Goal: Task Accomplishment & Management: Complete application form

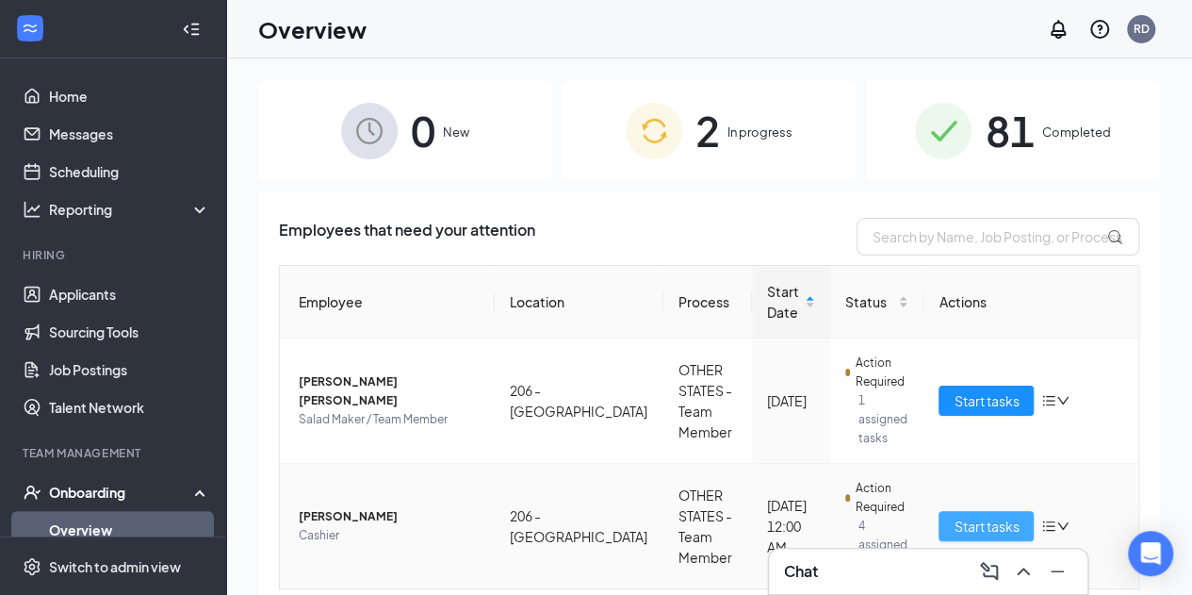
click at [954, 515] on span "Start tasks" at bounding box center [986, 525] width 65 height 21
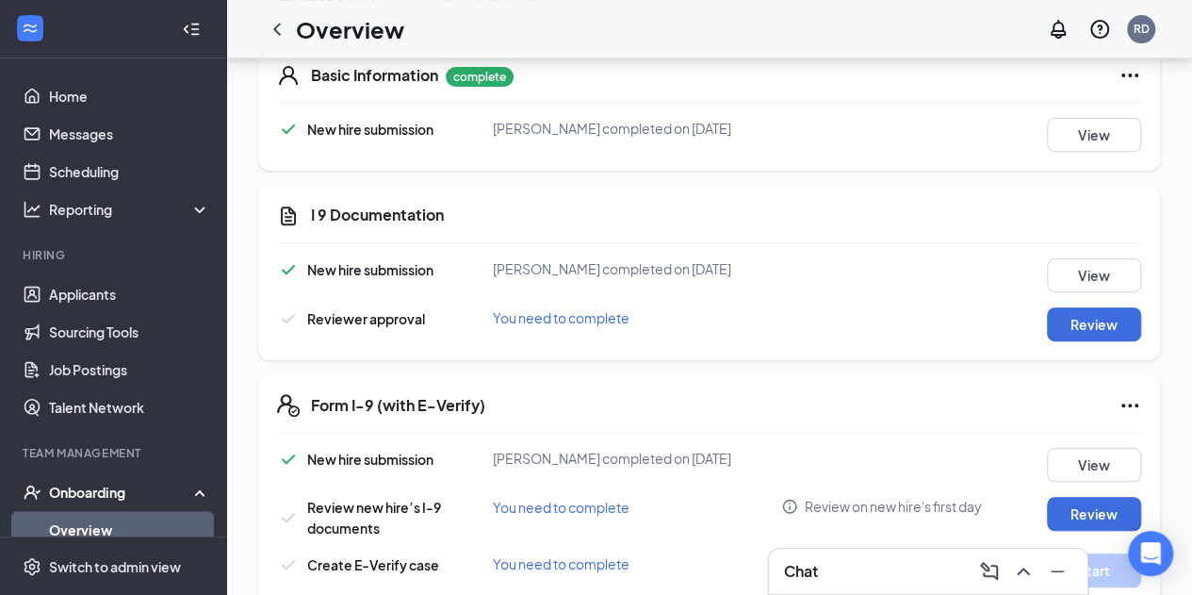
scroll to position [365, 0]
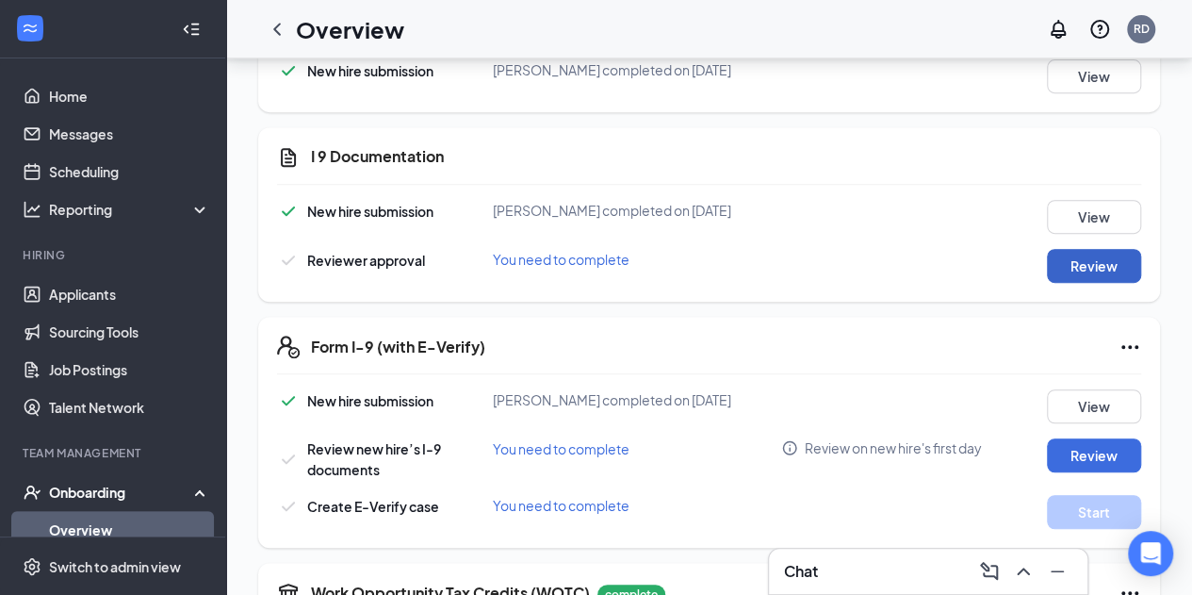
click at [1088, 281] on button "Review" at bounding box center [1094, 266] width 94 height 34
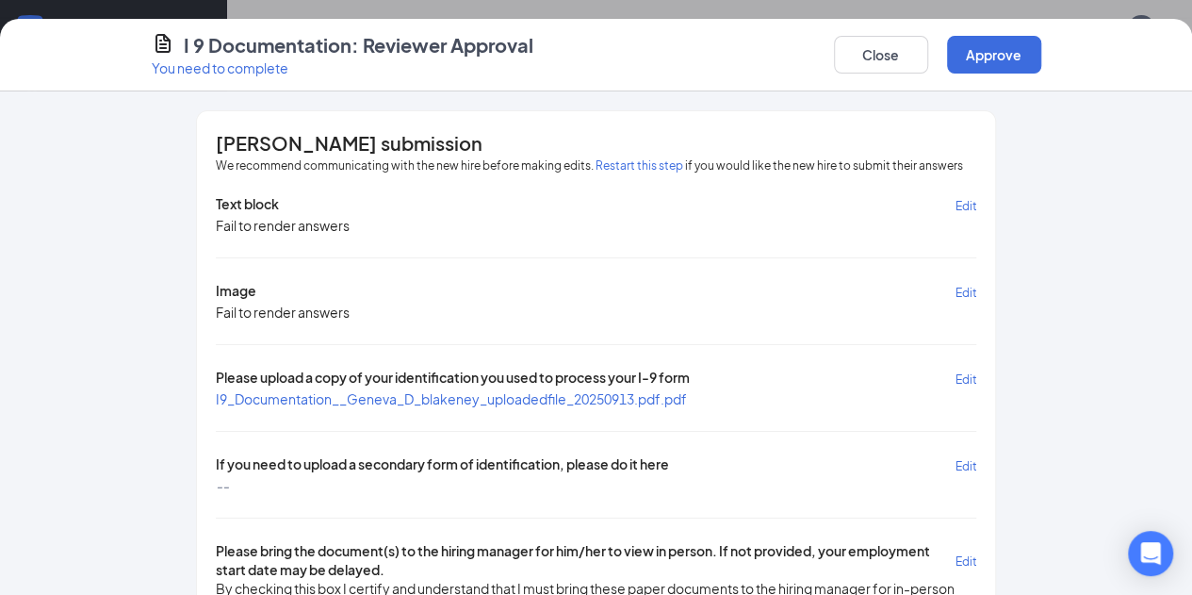
click at [415, 391] on span "I9_Documentation__Geneva_D_blakeney_uploadedfile_20250913.pdf.pdf" at bounding box center [451, 398] width 471 height 17
click at [928, 47] on button "Close" at bounding box center [881, 55] width 94 height 38
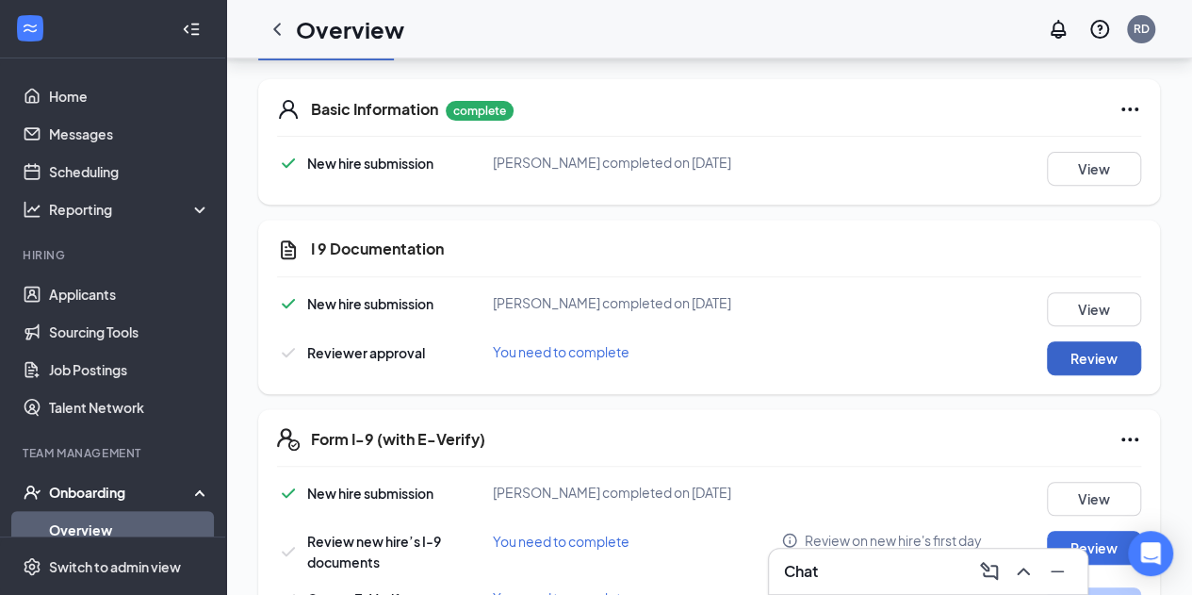
scroll to position [273, 0]
click at [1089, 370] on button "Review" at bounding box center [1094, 357] width 94 height 34
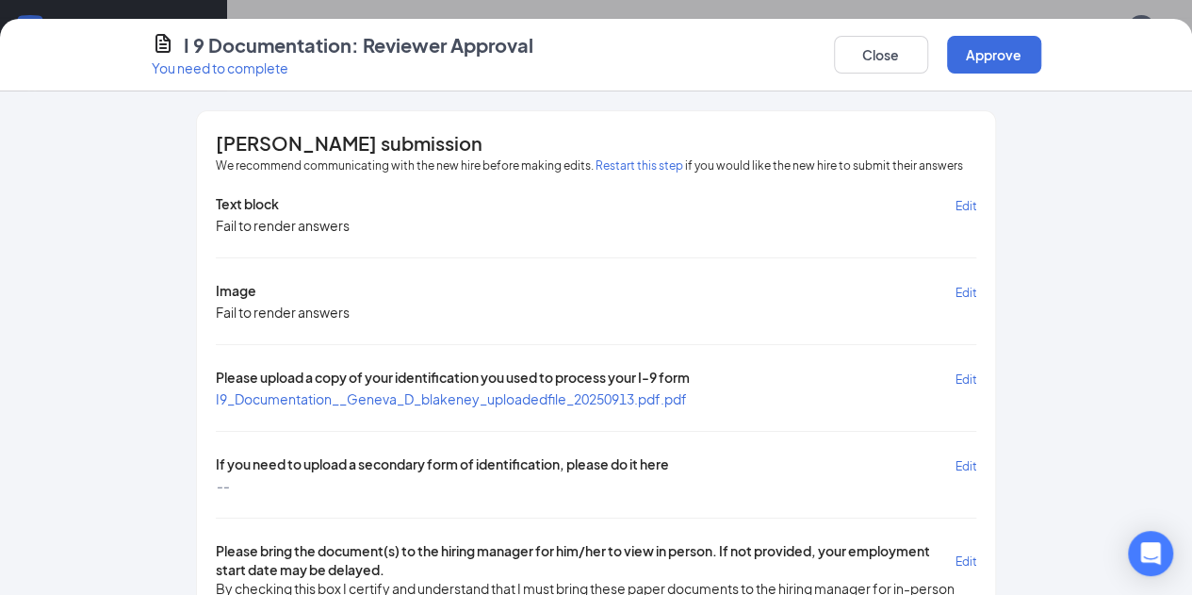
click at [596, 168] on button "Restart this step" at bounding box center [640, 165] width 88 height 19
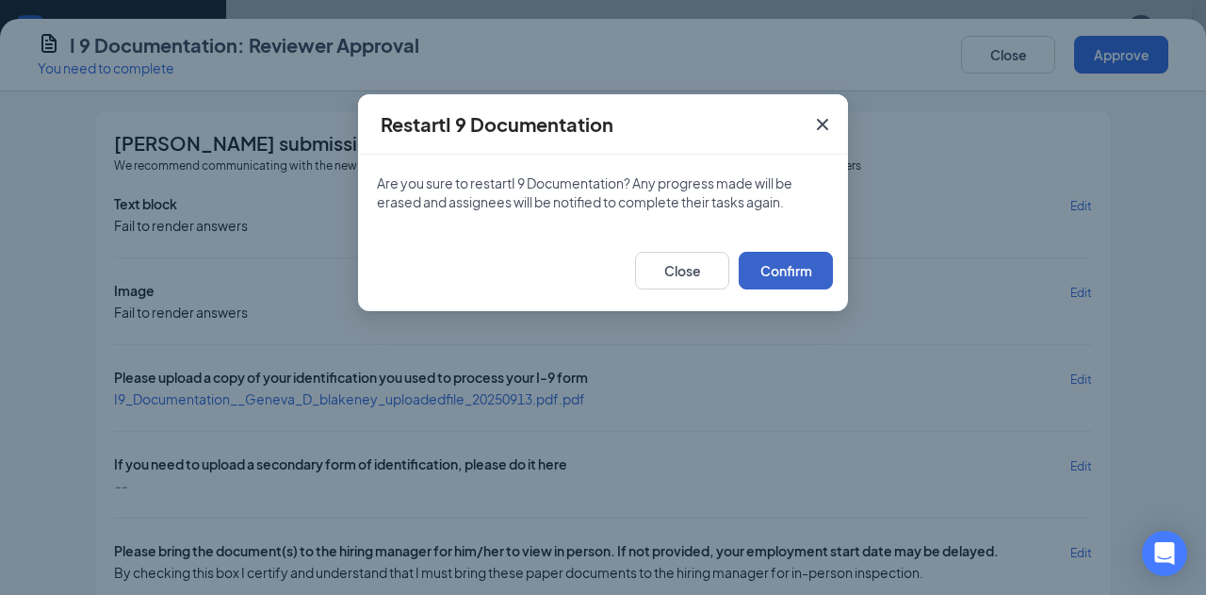
click at [797, 260] on button "Confirm" at bounding box center [786, 271] width 94 height 38
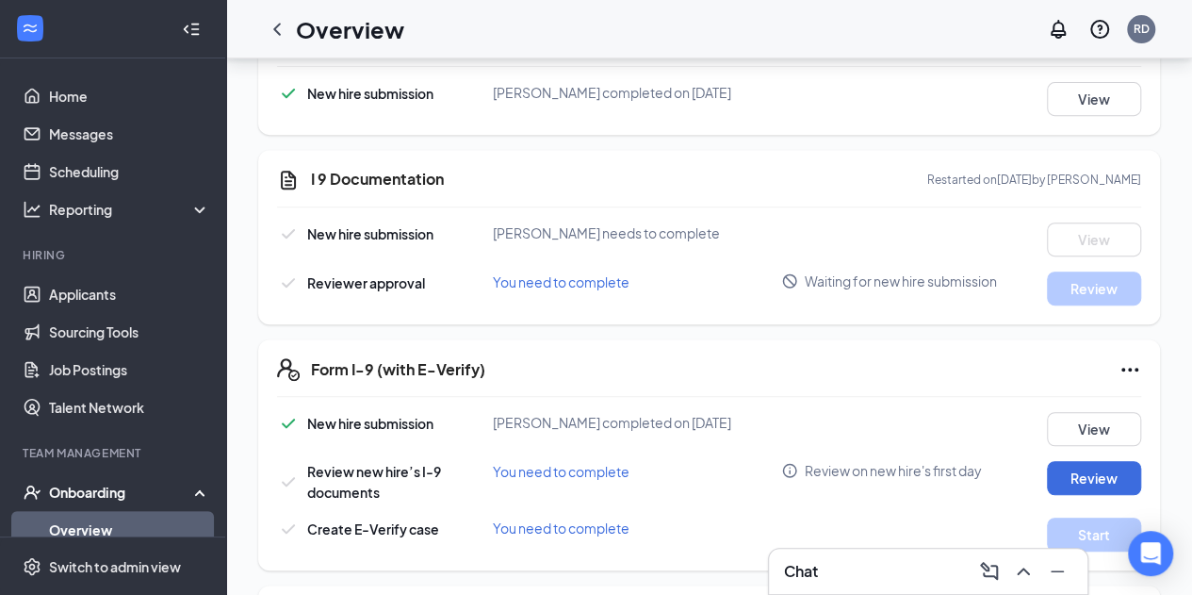
scroll to position [343, 0]
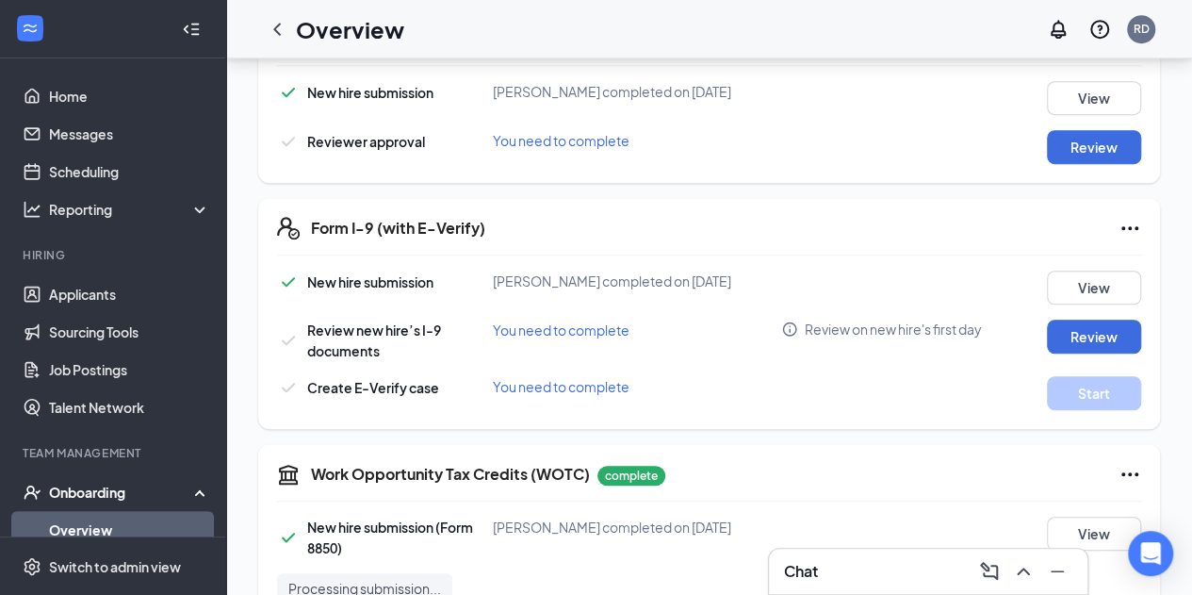
scroll to position [482, 0]
click at [1114, 152] on button "Review" at bounding box center [1094, 148] width 94 height 34
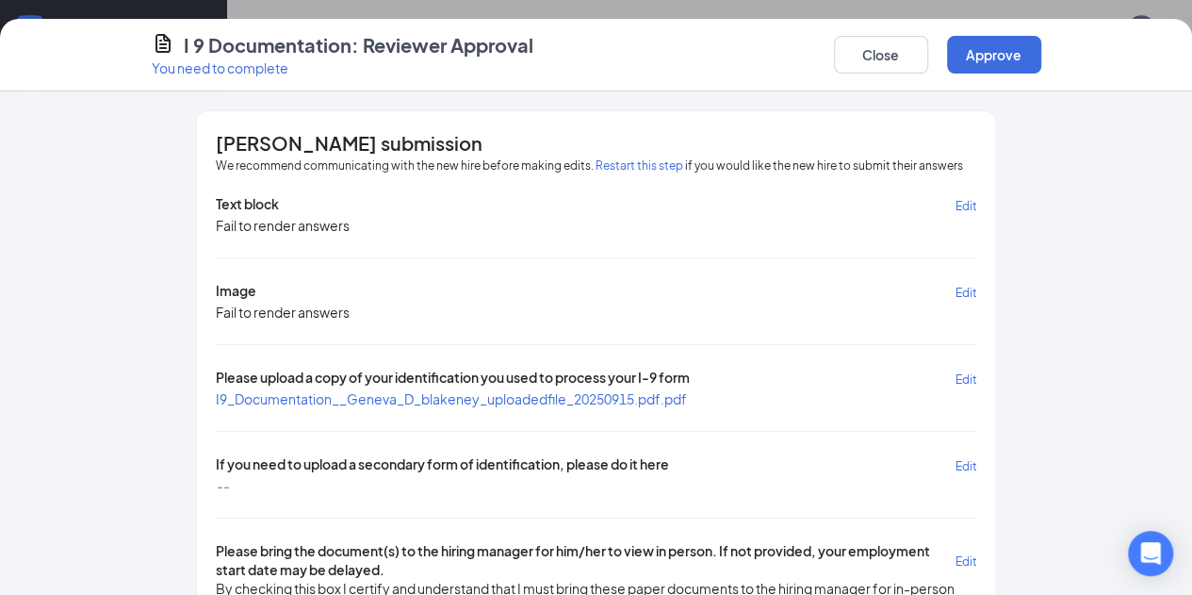
click at [381, 389] on span "I9_Documentation__Geneva_D_blakeney_uploadedfile_20250915.pdf.pdf" at bounding box center [451, 398] width 471 height 19
click at [386, 390] on span "I9_Documentation__Geneva_D_blakeney_uploadedfile_20250915.pdf.pdf" at bounding box center [451, 398] width 471 height 17
click at [596, 163] on button "Restart this step" at bounding box center [640, 165] width 88 height 19
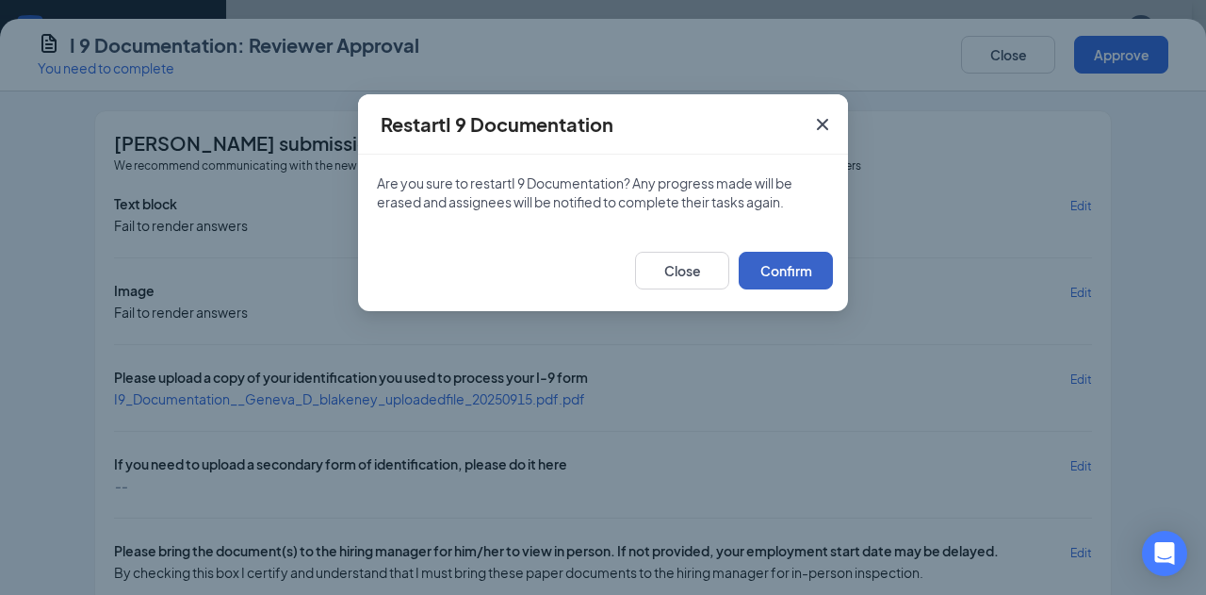
click at [809, 273] on button "Confirm" at bounding box center [786, 271] width 94 height 38
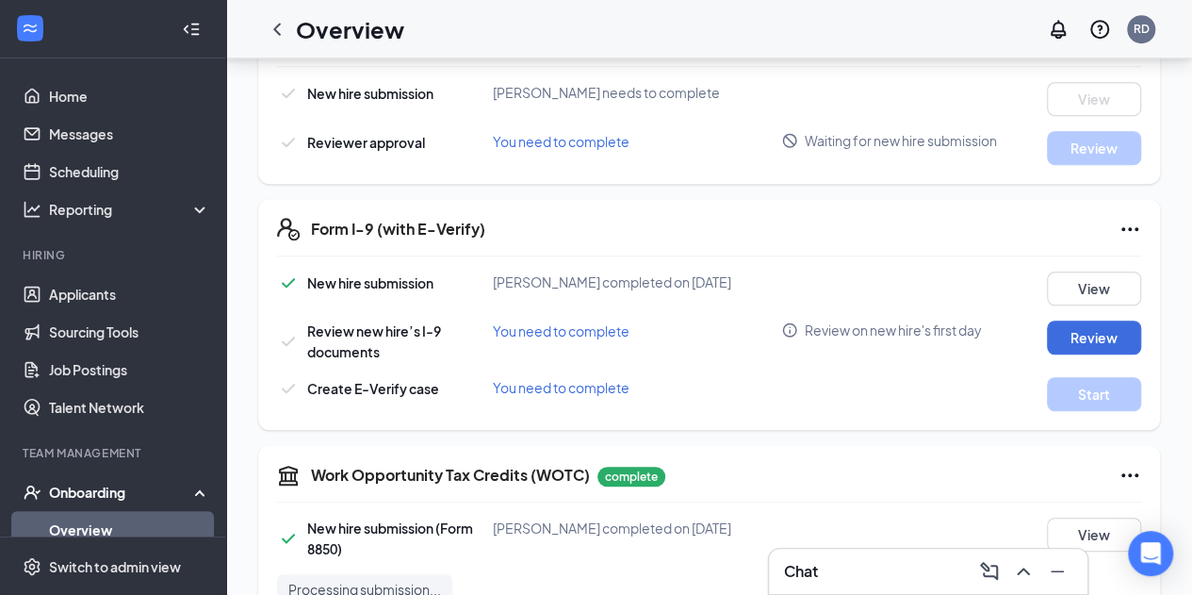
scroll to position [0, 0]
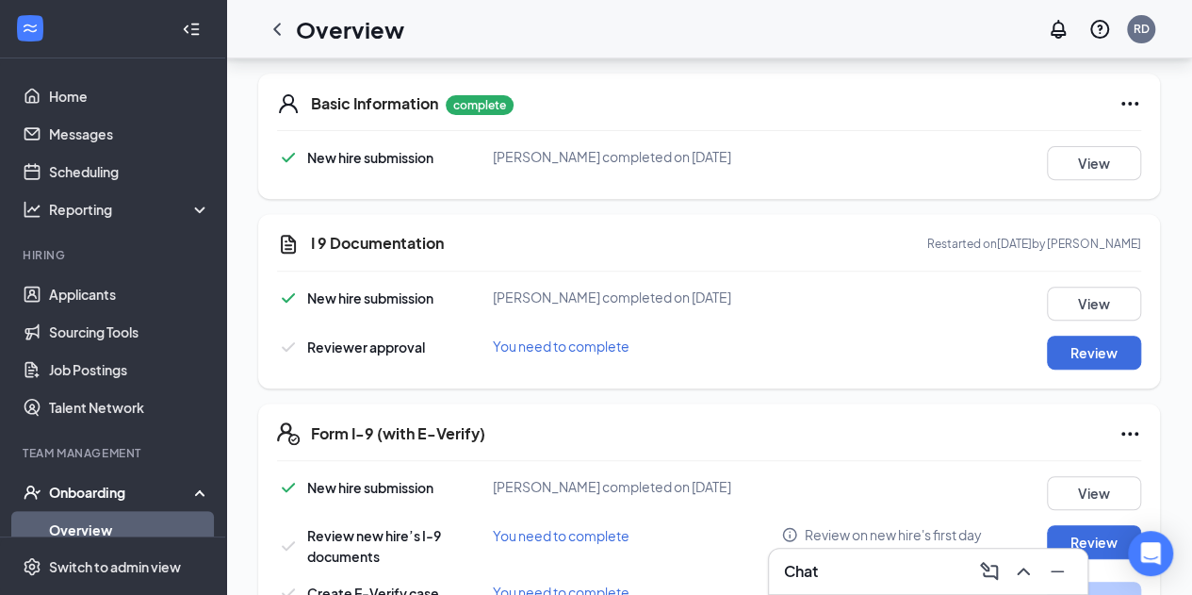
scroll to position [287, 0]
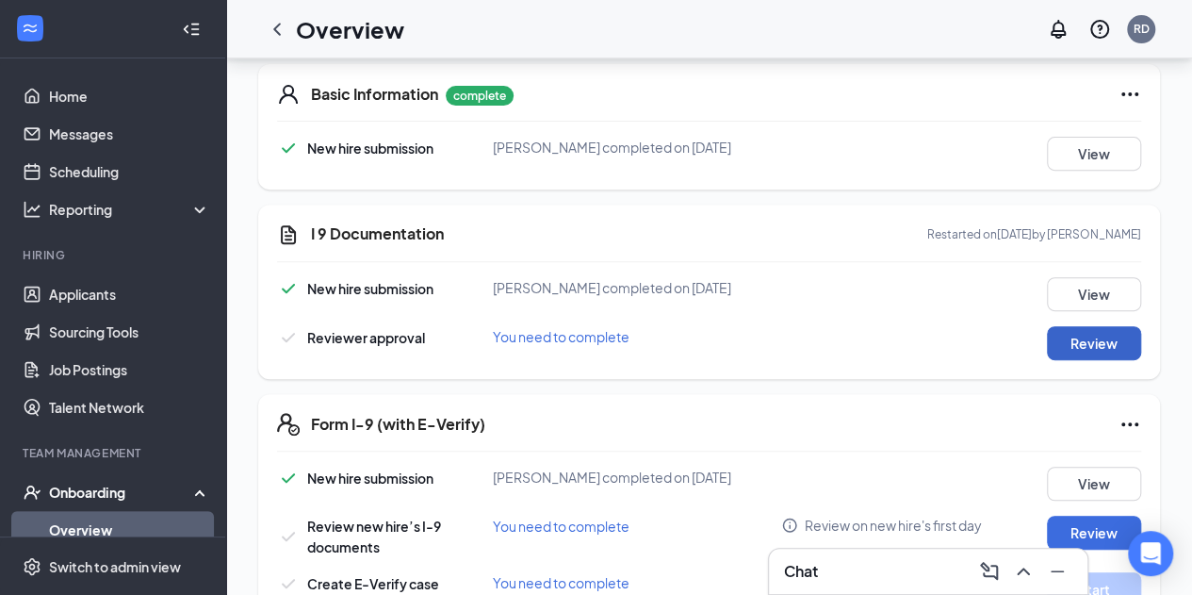
click at [1090, 360] on button "Review" at bounding box center [1094, 343] width 94 height 34
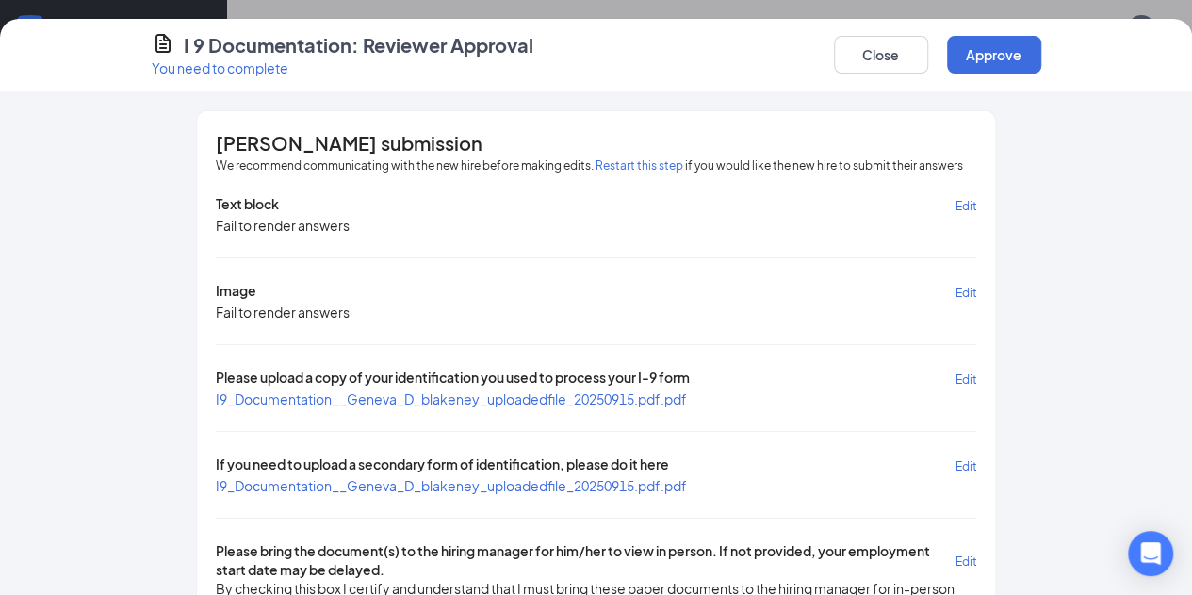
click at [528, 399] on span "I9_Documentation__Geneva_D_blakeney_uploadedfile_20250915.pdf.pdf" at bounding box center [451, 398] width 471 height 17
click at [420, 465] on span "If you need to upload a secondary form of identification, please do it here" at bounding box center [442, 465] width 453 height 22
click at [408, 481] on span "I9_Documentation__Geneva_D_blakeney_uploadedfile_20250915.pdf.pdf" at bounding box center [451, 485] width 471 height 17
click at [1041, 59] on button "Approve" at bounding box center [994, 55] width 94 height 38
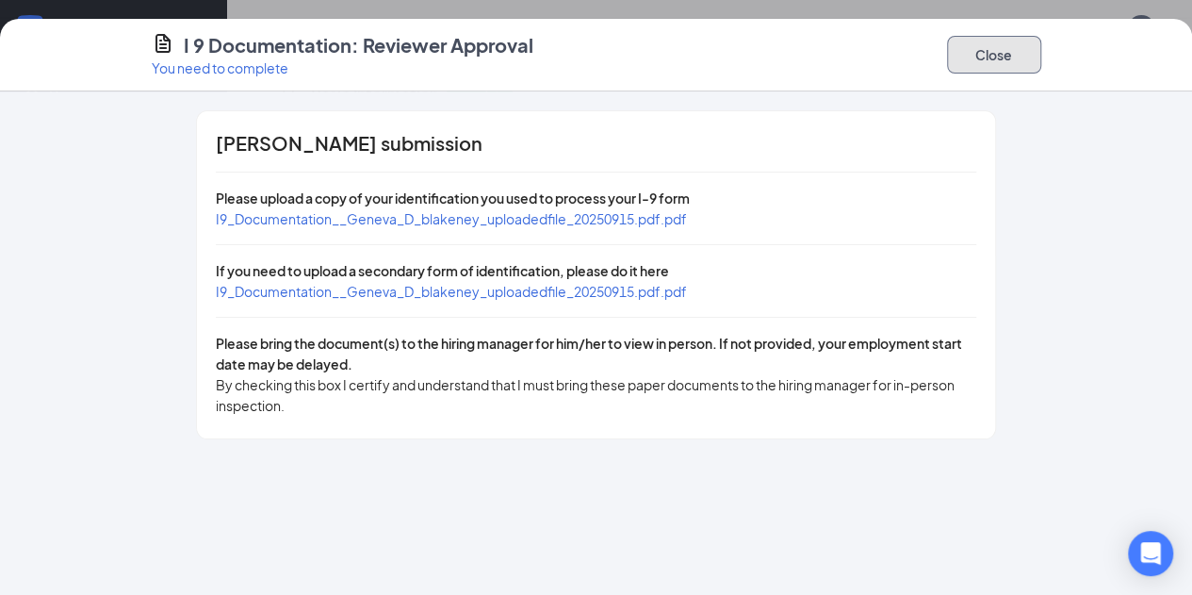
click at [1041, 65] on button "Close" at bounding box center [994, 55] width 94 height 38
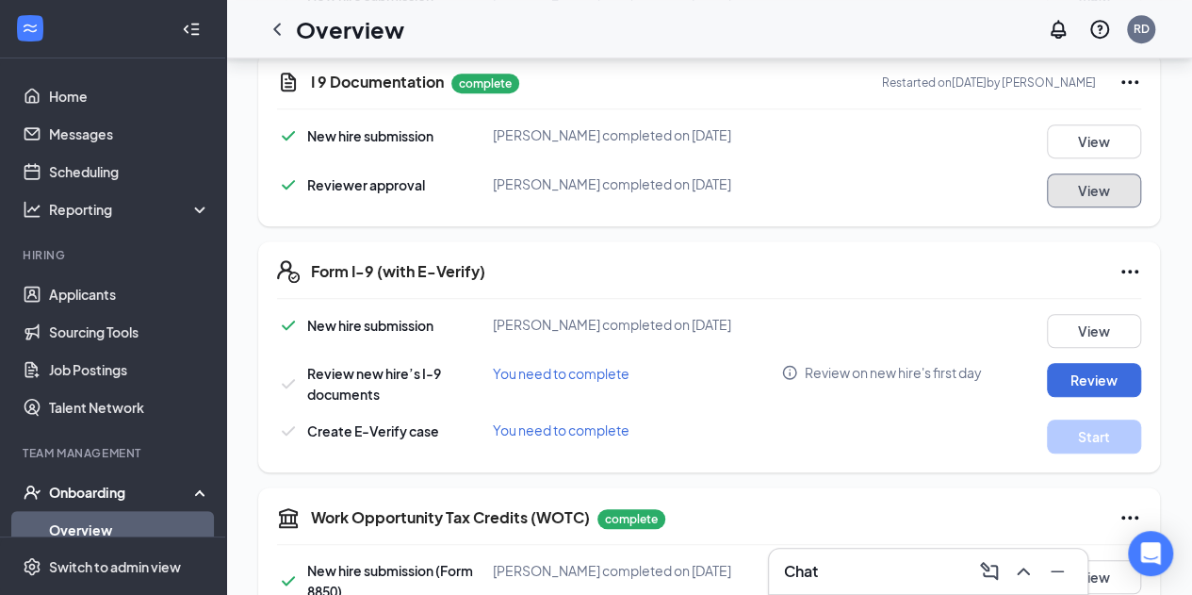
scroll to position [450, 0]
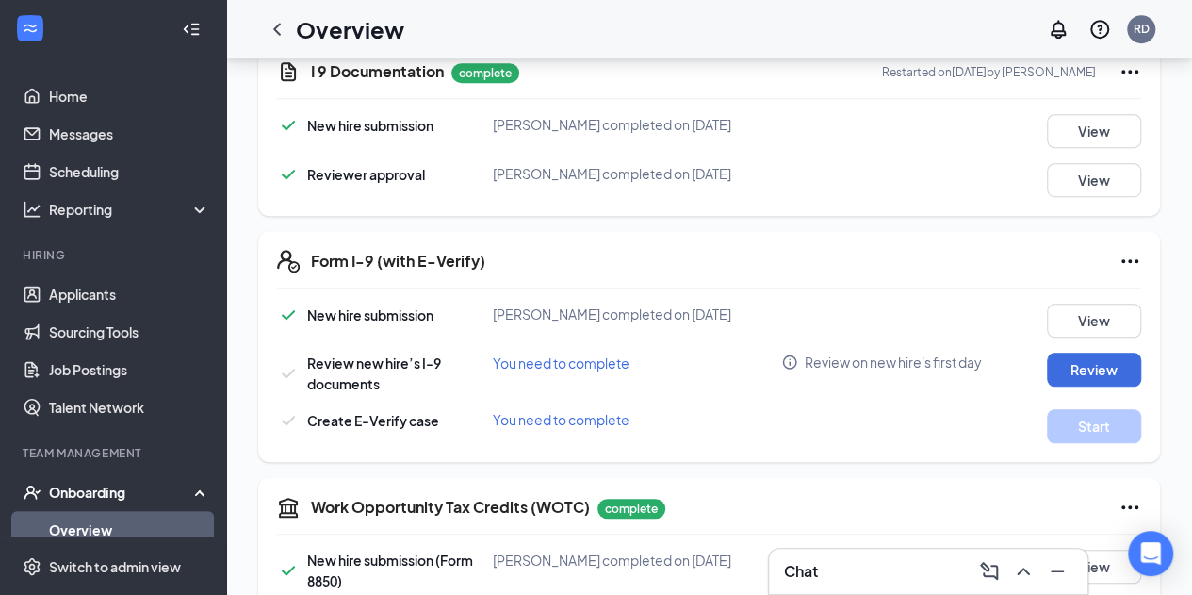
click at [1126, 372] on div "New hire submission Geneva D blakeney completed on Sep 13, 2025 View Review new…" at bounding box center [709, 372] width 864 height 139
click at [1099, 378] on button "Review" at bounding box center [1094, 369] width 94 height 34
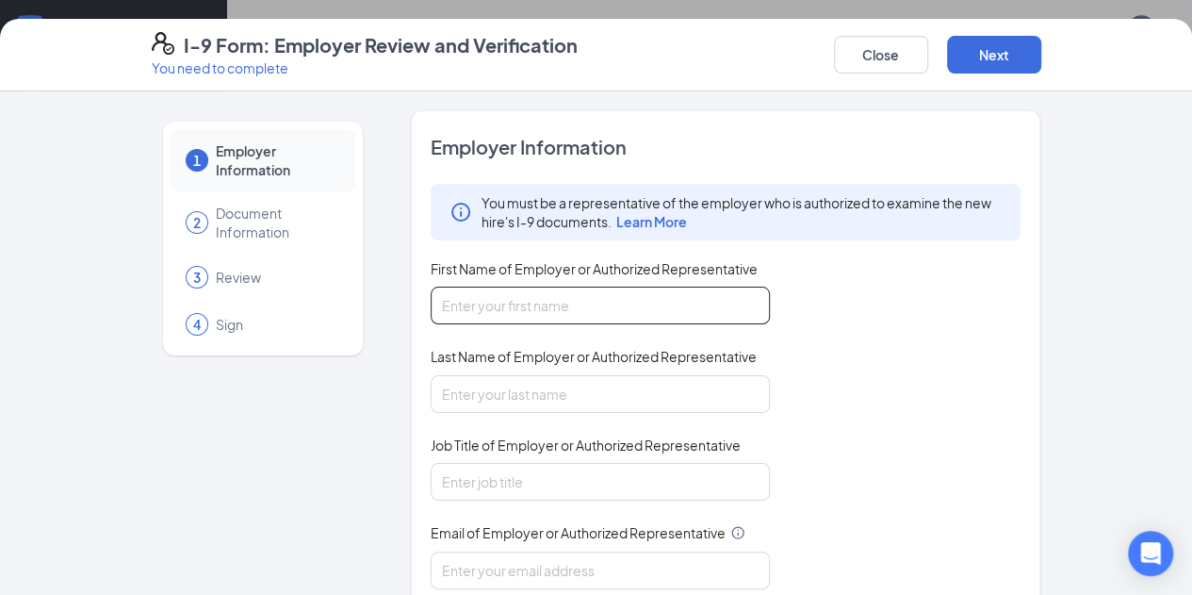
click at [507, 312] on input "First Name of Employer or Authorized Representative" at bounding box center [600, 305] width 339 height 38
type input "Rhyle"
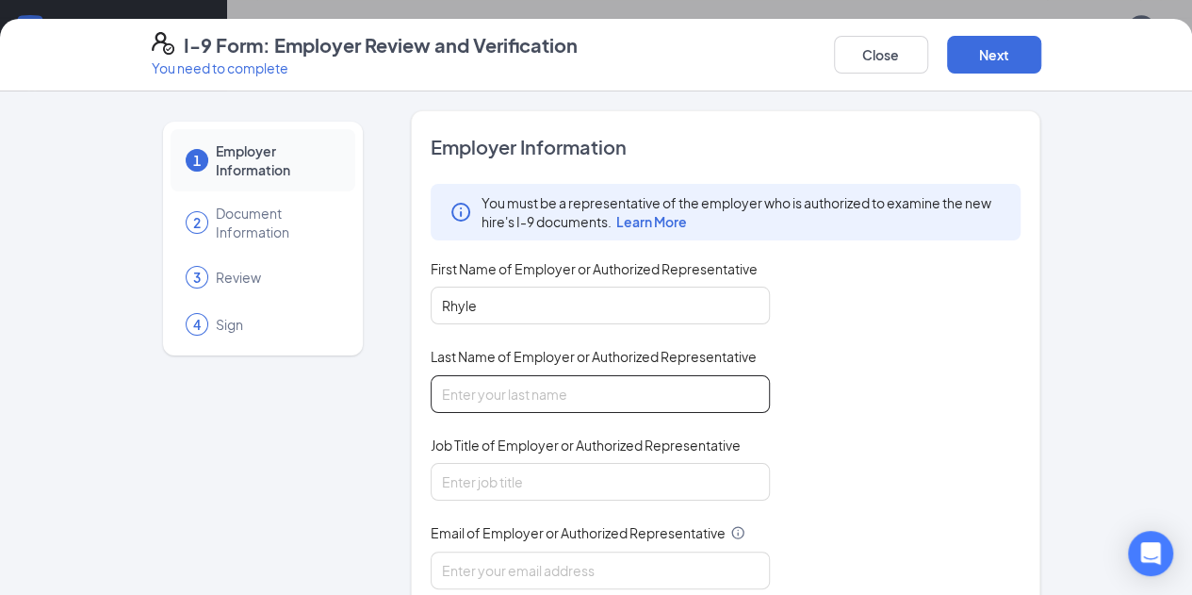
click at [439, 395] on input "Last Name of Employer or Authorized Representative" at bounding box center [600, 394] width 339 height 38
type input "Duran"
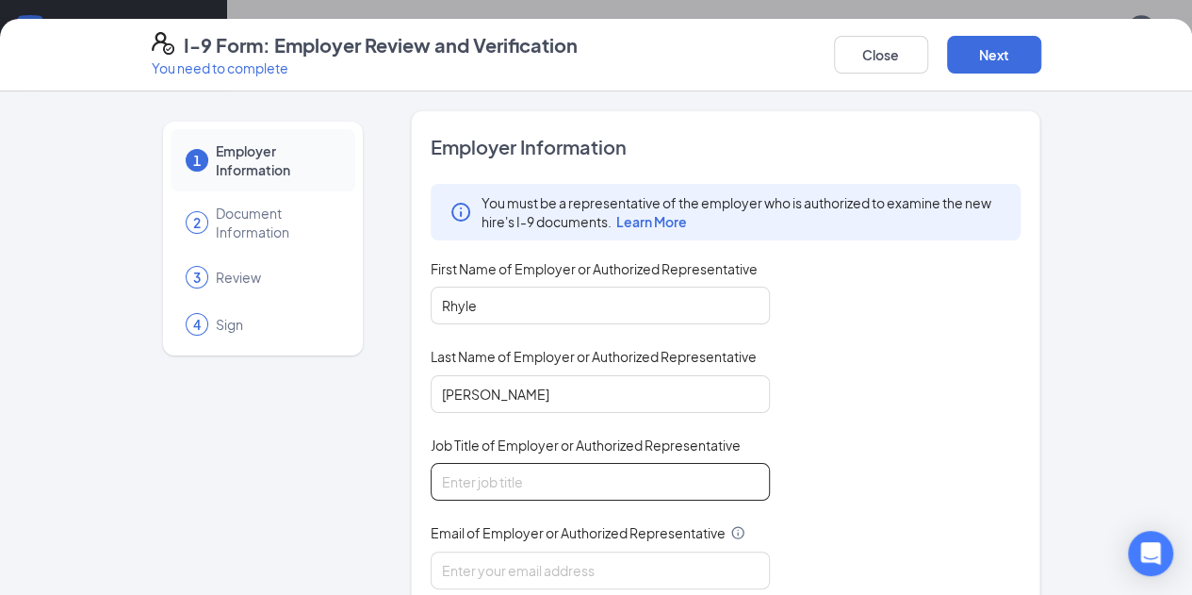
click at [488, 471] on input "Job Title of Employer or Authorized Representative" at bounding box center [600, 482] width 339 height 38
type input "General Manager"
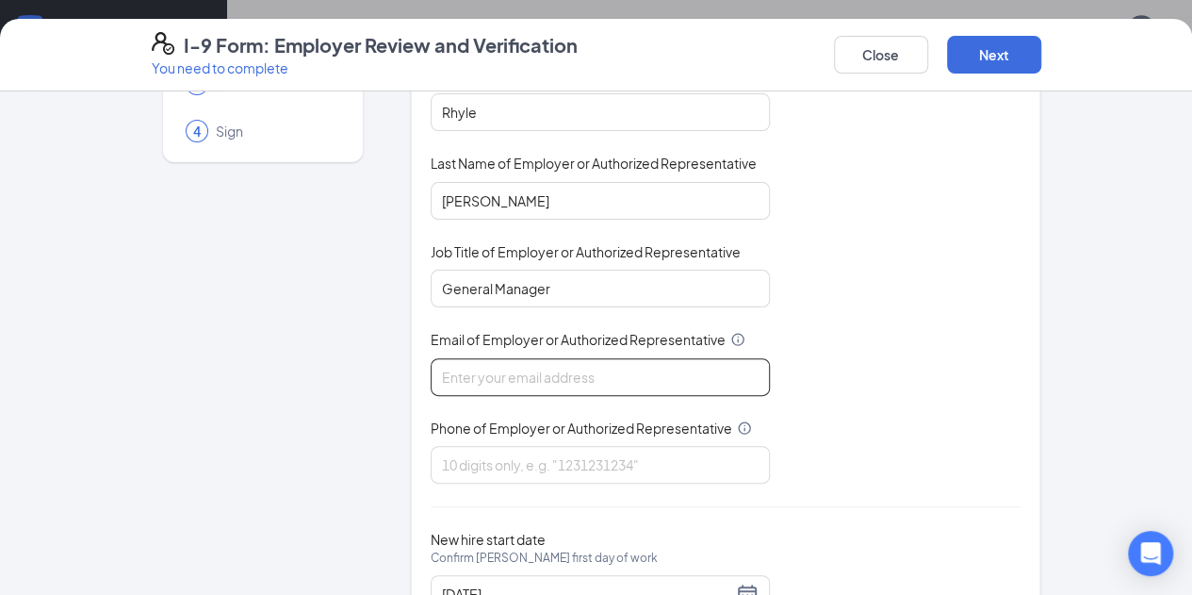
click at [477, 365] on input "Email of Employer or Authorized Representative" at bounding box center [600, 377] width 339 height 38
type input "rhyle.duran@choptsalad.com"
click at [482, 482] on div "Employer Information You must be a representative of the employer who is author…" at bounding box center [726, 288] width 591 height 694
click at [506, 463] on input "Phone of Employer or Authorized Representative" at bounding box center [600, 465] width 339 height 38
type input "9807889600"
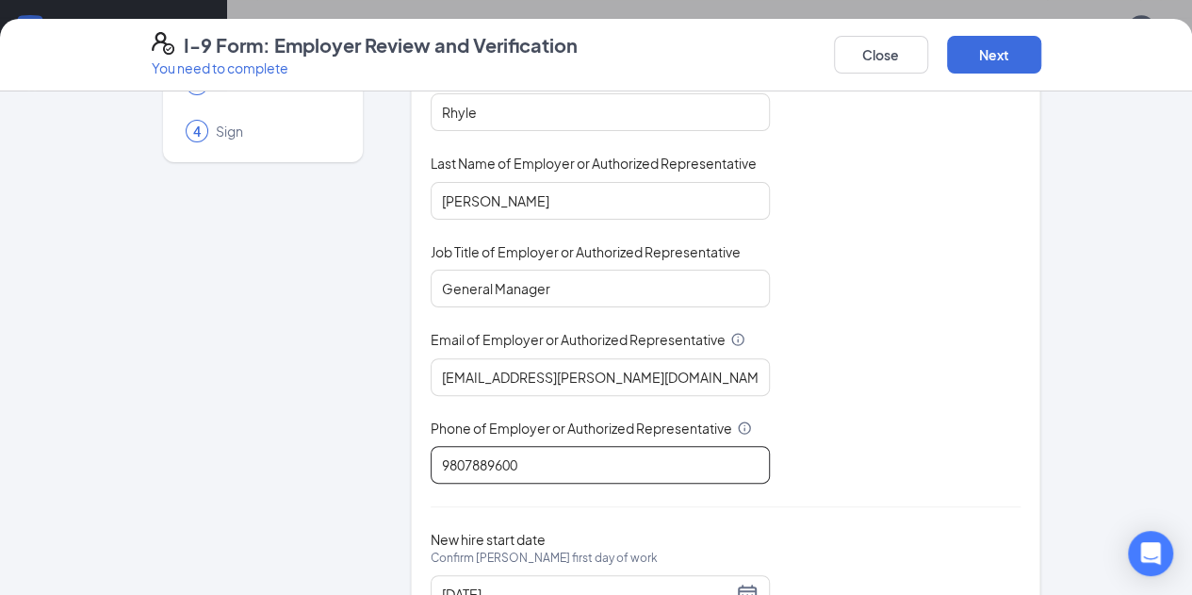
scroll to position [270, 0]
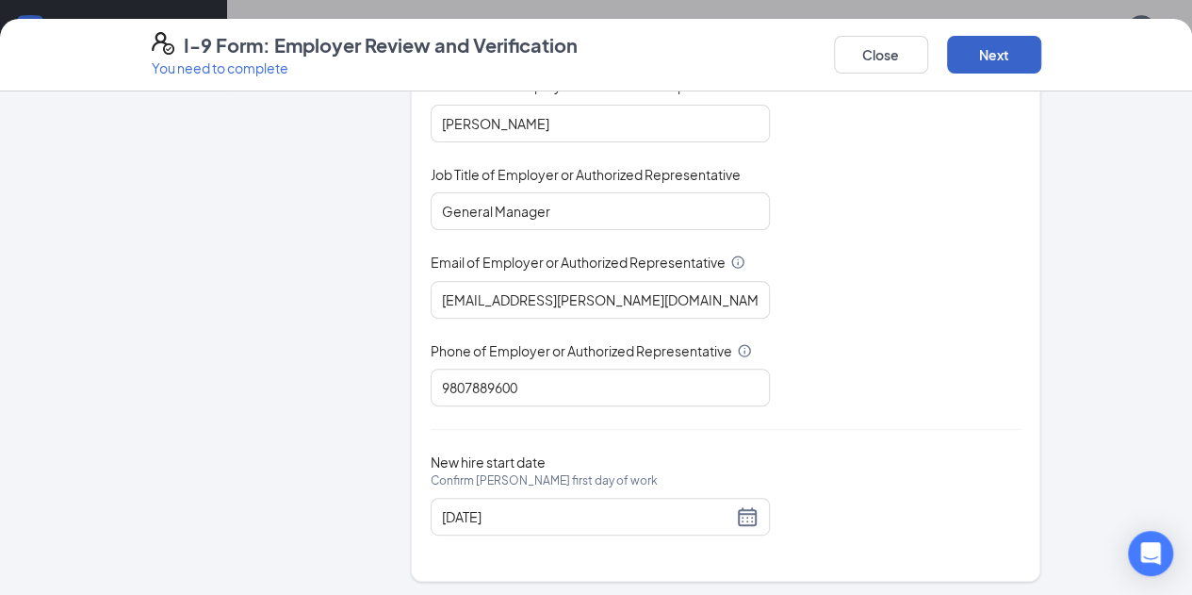
click at [1041, 57] on button "Next" at bounding box center [994, 55] width 94 height 38
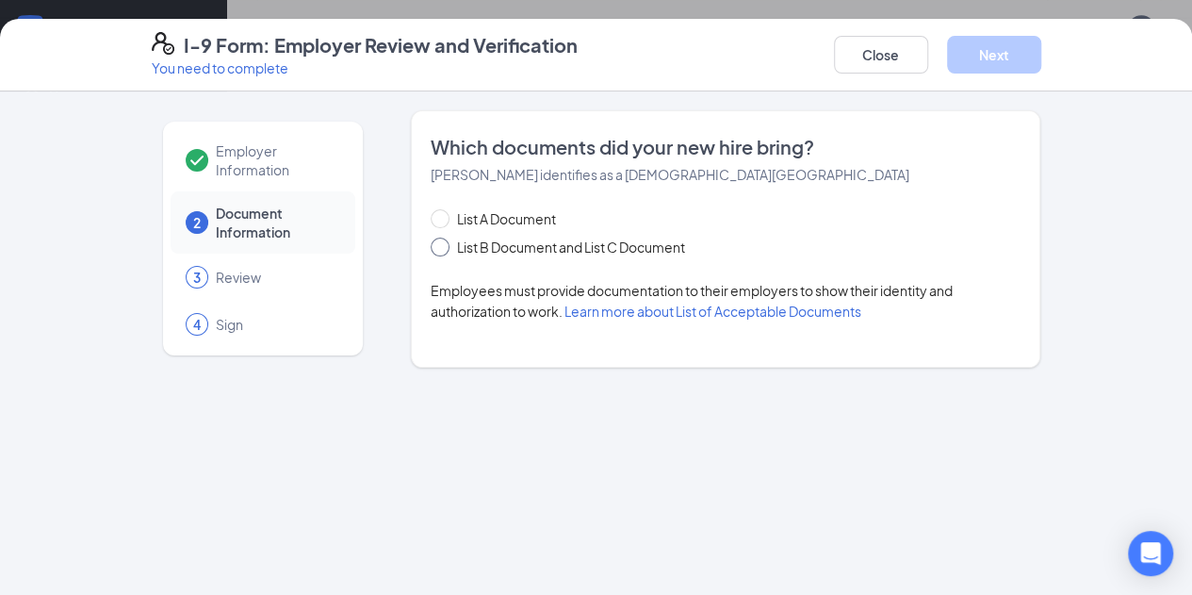
click at [495, 248] on span "List B Document and List C Document" at bounding box center [570, 247] width 243 height 21
click at [444, 248] on input "List B Document and List C Document" at bounding box center [437, 243] width 13 height 13
radio input "true"
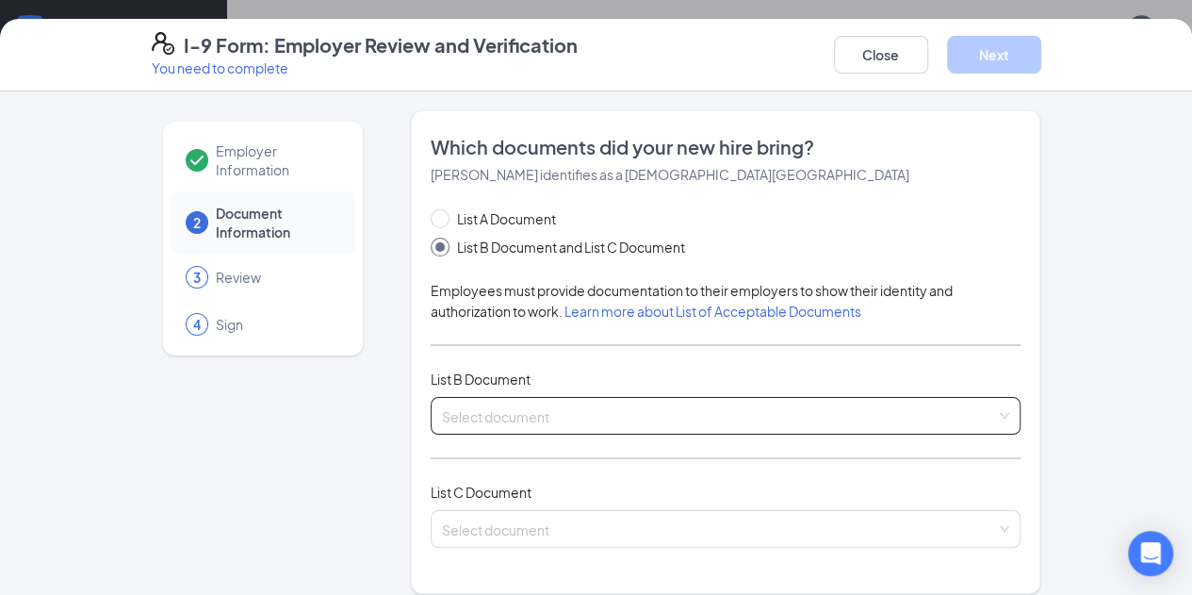
click at [464, 398] on input "search" at bounding box center [719, 412] width 555 height 28
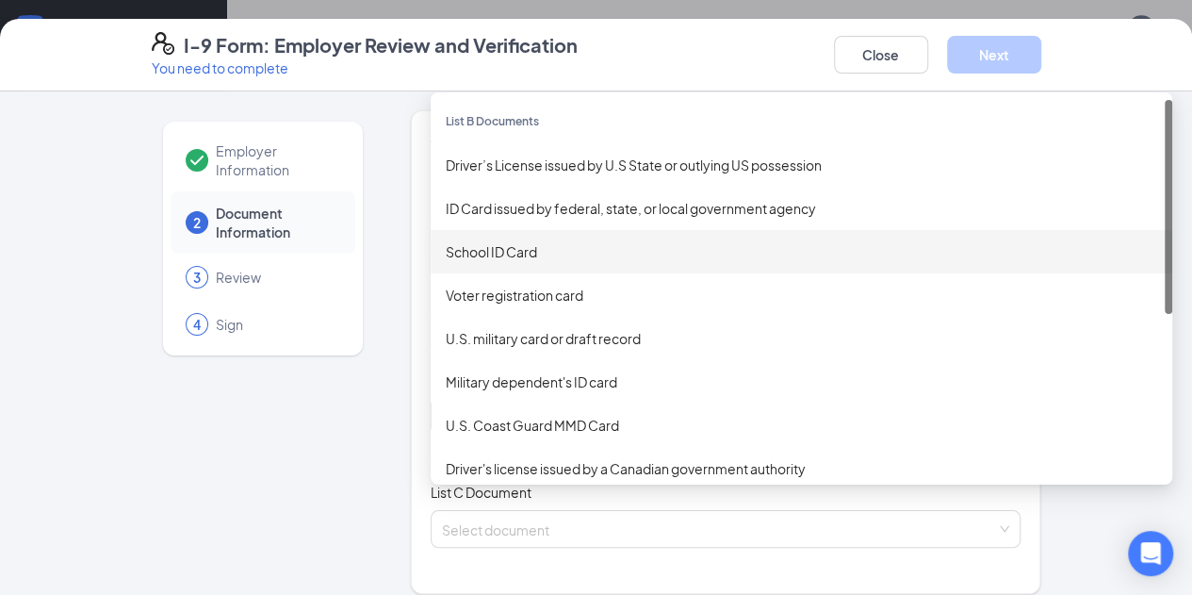
click at [477, 238] on div "School ID Card" at bounding box center [802, 251] width 742 height 43
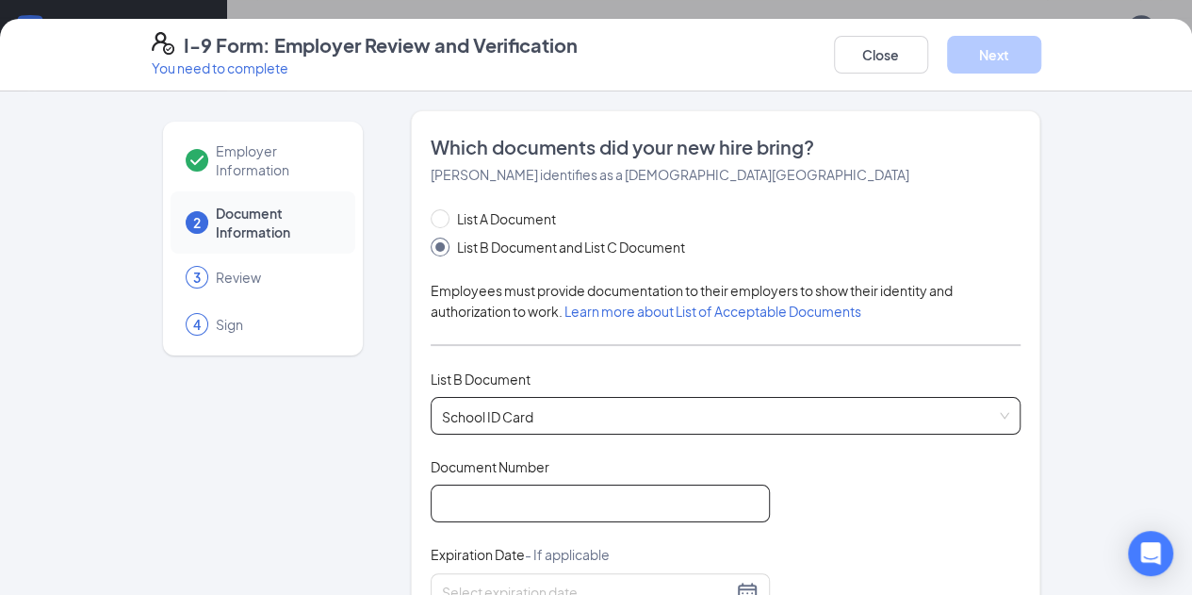
click at [514, 500] on input "Document Number" at bounding box center [600, 503] width 339 height 38
type input "7671952427"
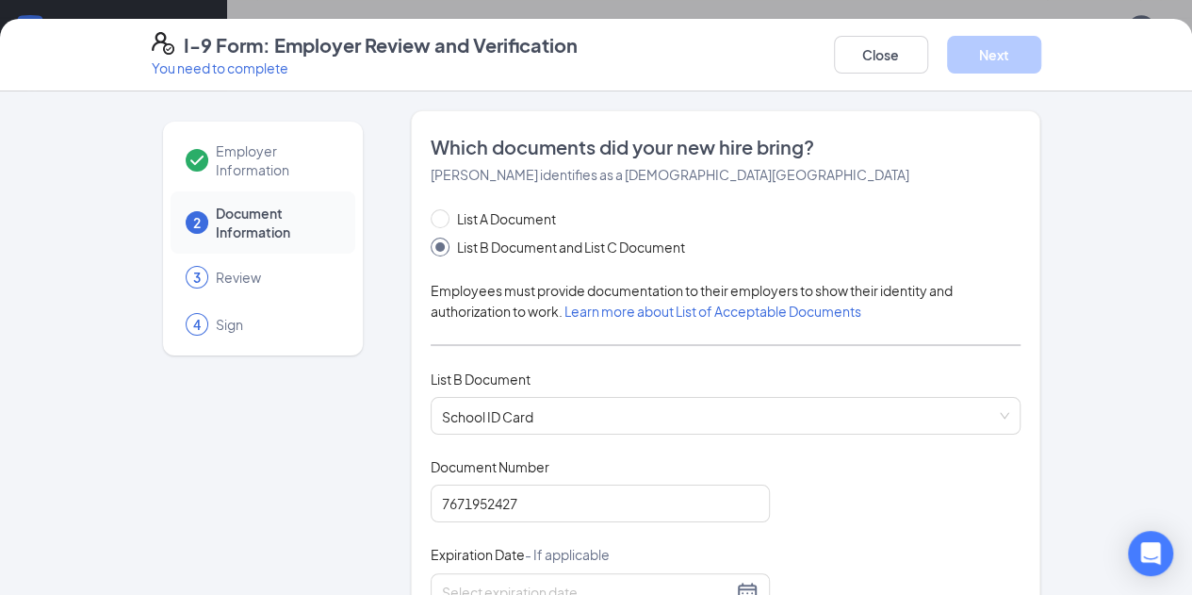
click at [776, 464] on div "Document Title School ID Card Document Number 7671952427 Expiration Date - If a…" at bounding box center [726, 591] width 591 height 269
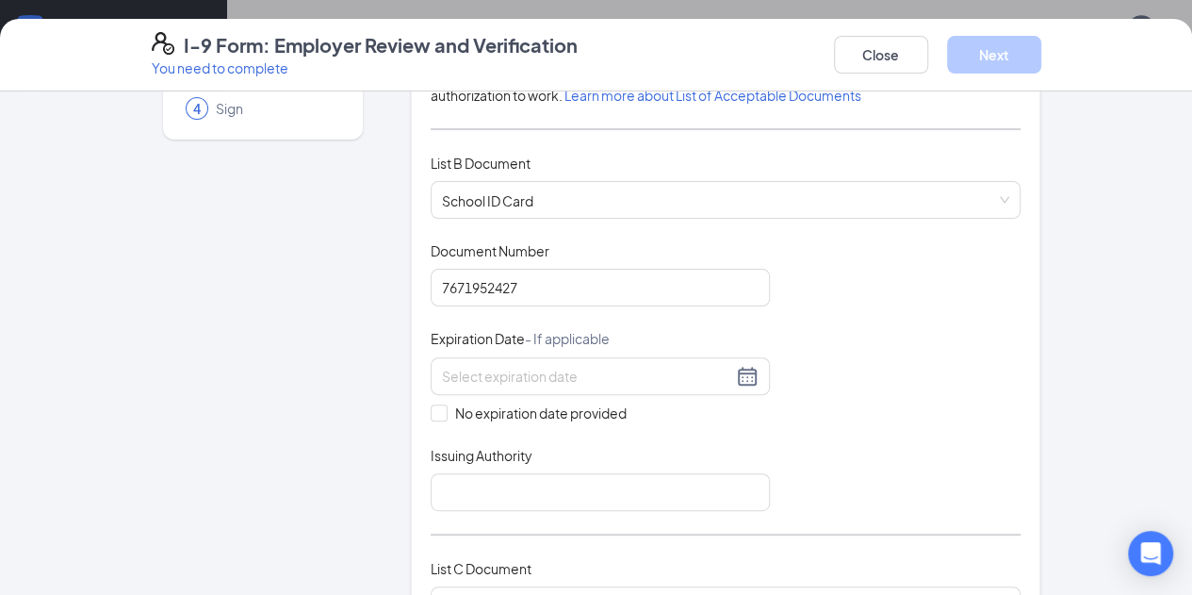
scroll to position [227, 0]
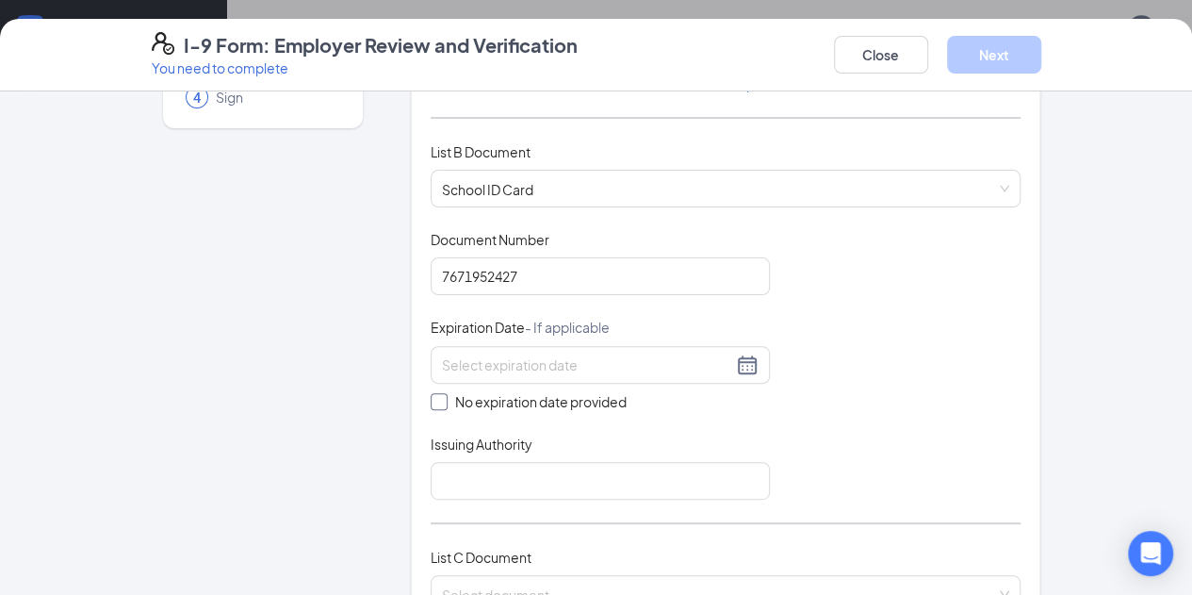
click at [431, 393] on input "No expiration date provided" at bounding box center [437, 399] width 13 height 13
checkbox input "true"
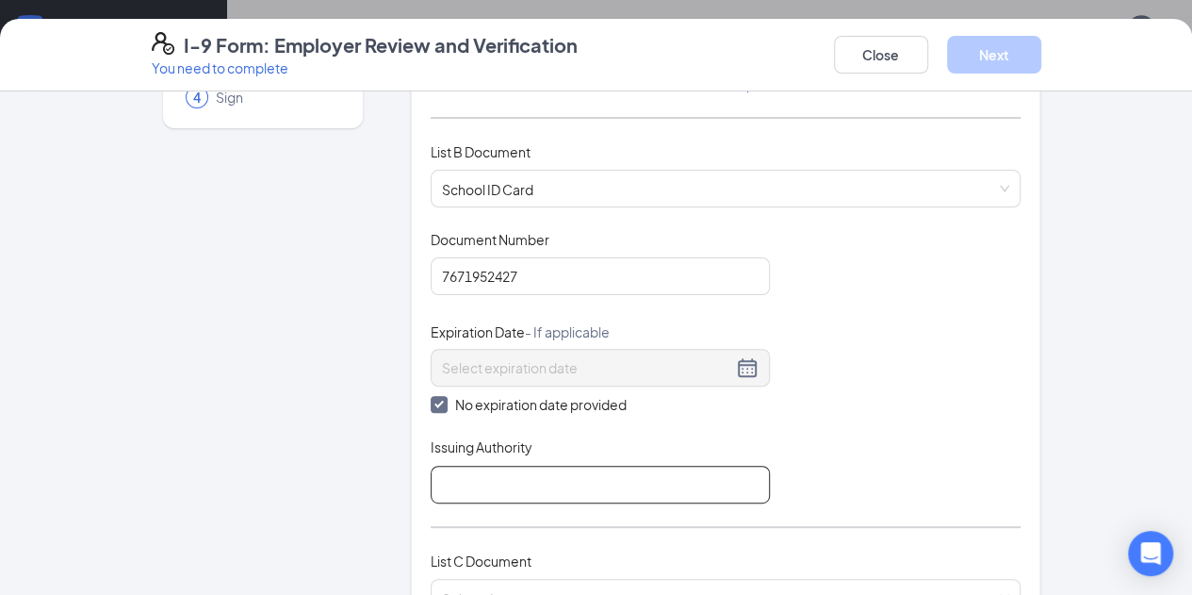
click at [440, 471] on input "Issuing Authority" at bounding box center [600, 484] width 339 height 38
click at [459, 478] on input "North Meck High School" at bounding box center [600, 484] width 339 height 38
type input "North Mecklenburg High School"
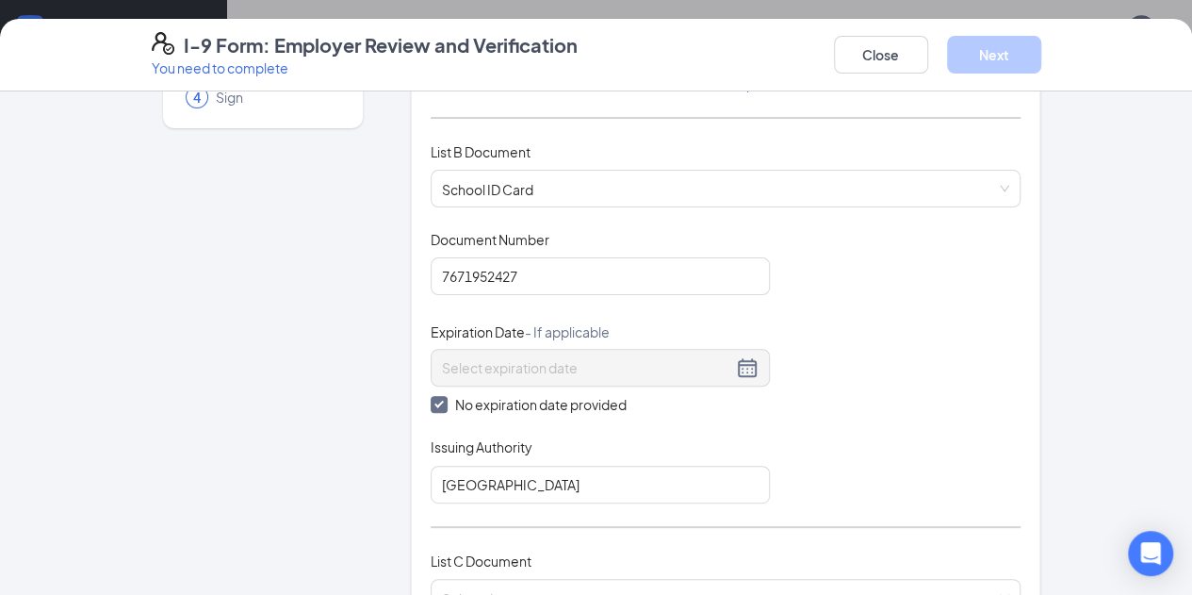
click at [835, 451] on div "Document Title School ID Card Document Number 7671952427 Expiration Date - If a…" at bounding box center [726, 366] width 591 height 273
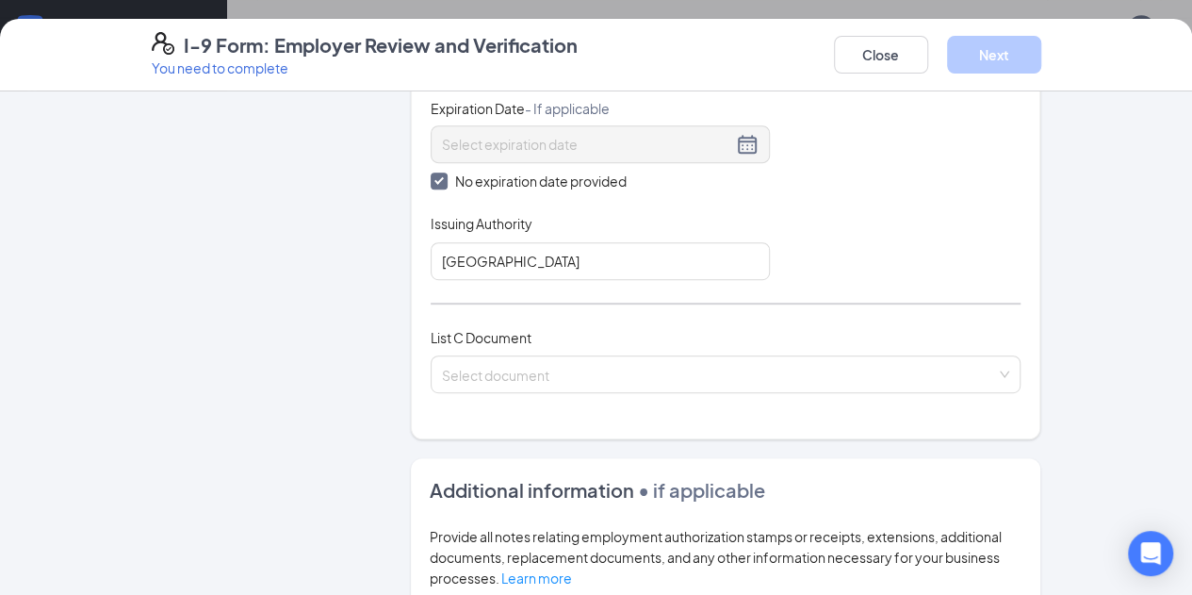
scroll to position [451, 0]
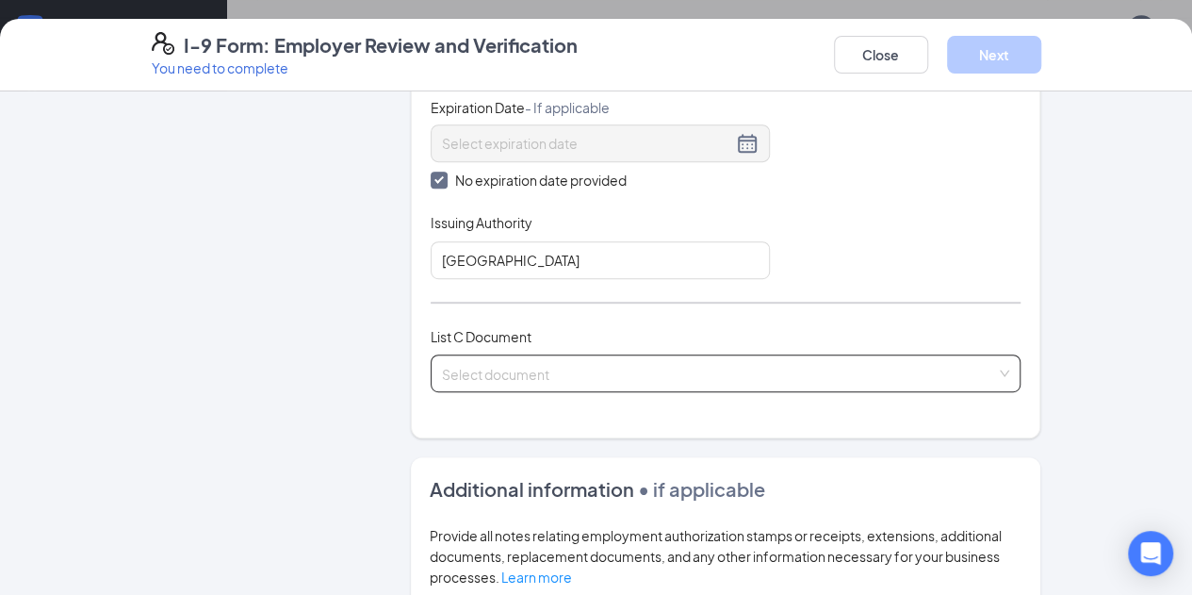
click at [549, 372] on input "search" at bounding box center [719, 369] width 555 height 28
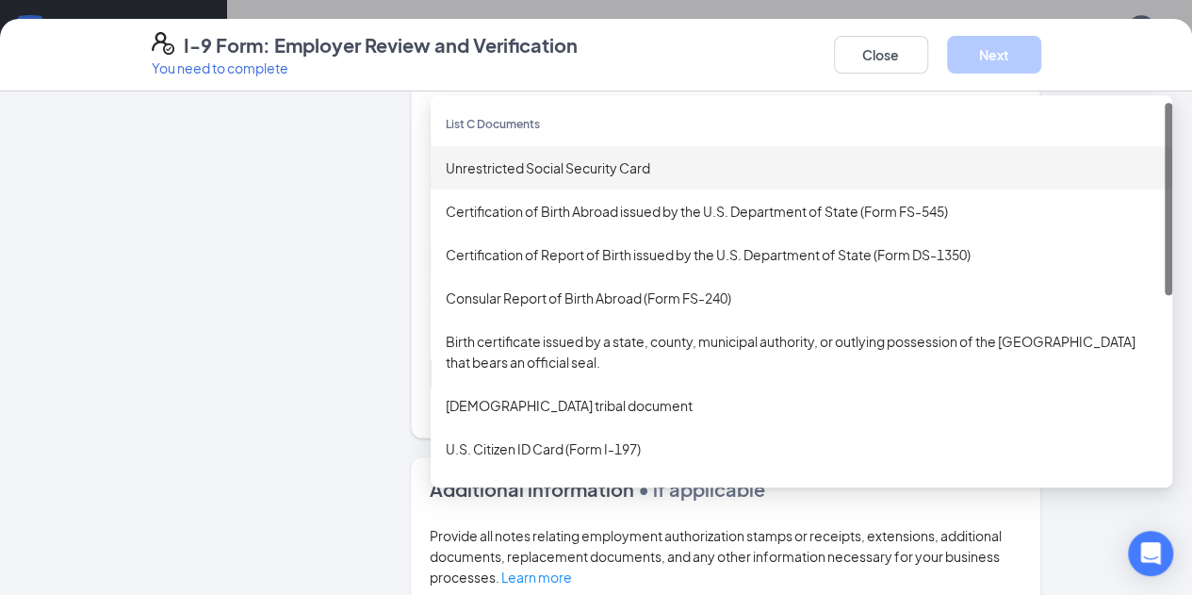
click at [535, 157] on div "Unrestricted Social Security Card" at bounding box center [801, 167] width 711 height 21
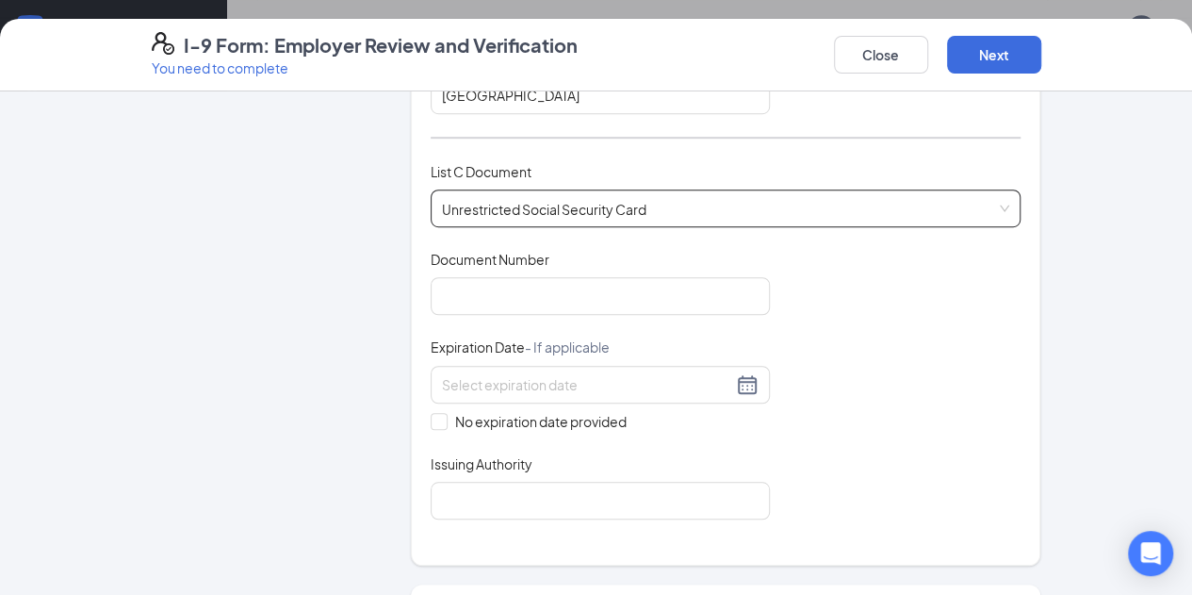
scroll to position [620, 0]
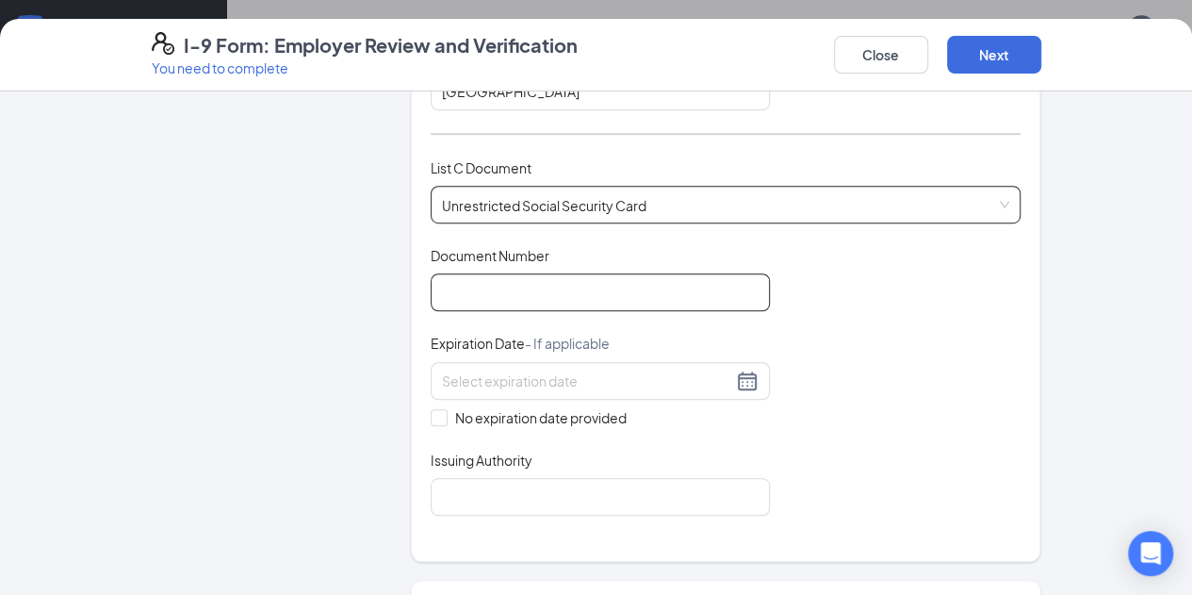
click at [454, 273] on input "Document Number" at bounding box center [600, 292] width 339 height 38
click at [796, 7] on div "I-9 Form: Employer Review and Verification You need to complete Close Next Empl…" at bounding box center [596, 297] width 1192 height 595
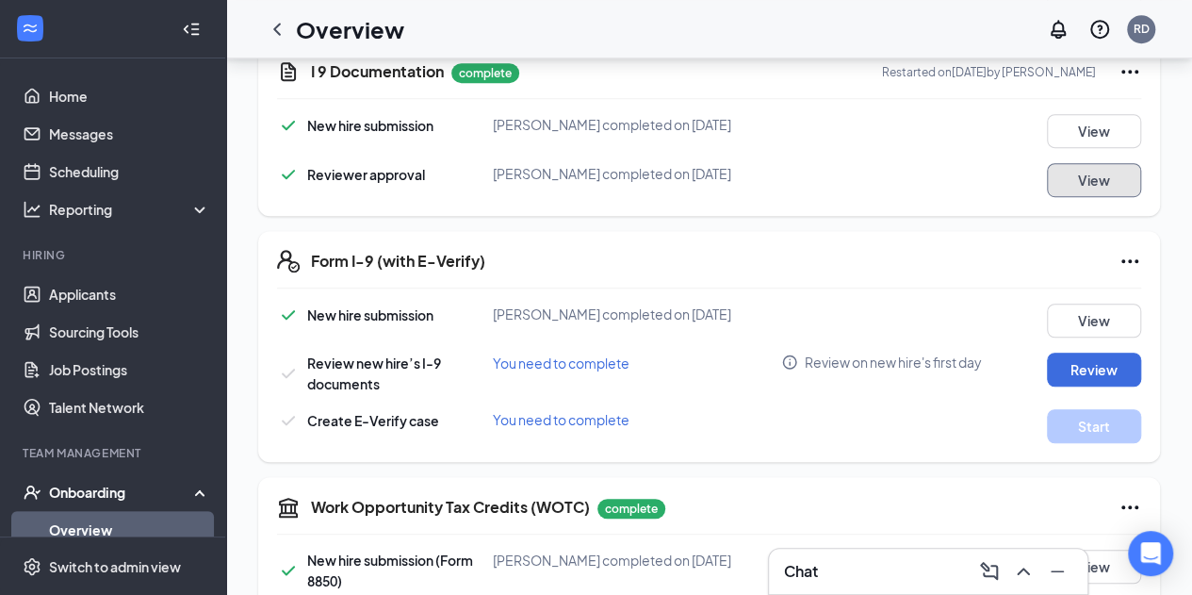
click at [1101, 197] on button "View" at bounding box center [1094, 180] width 94 height 34
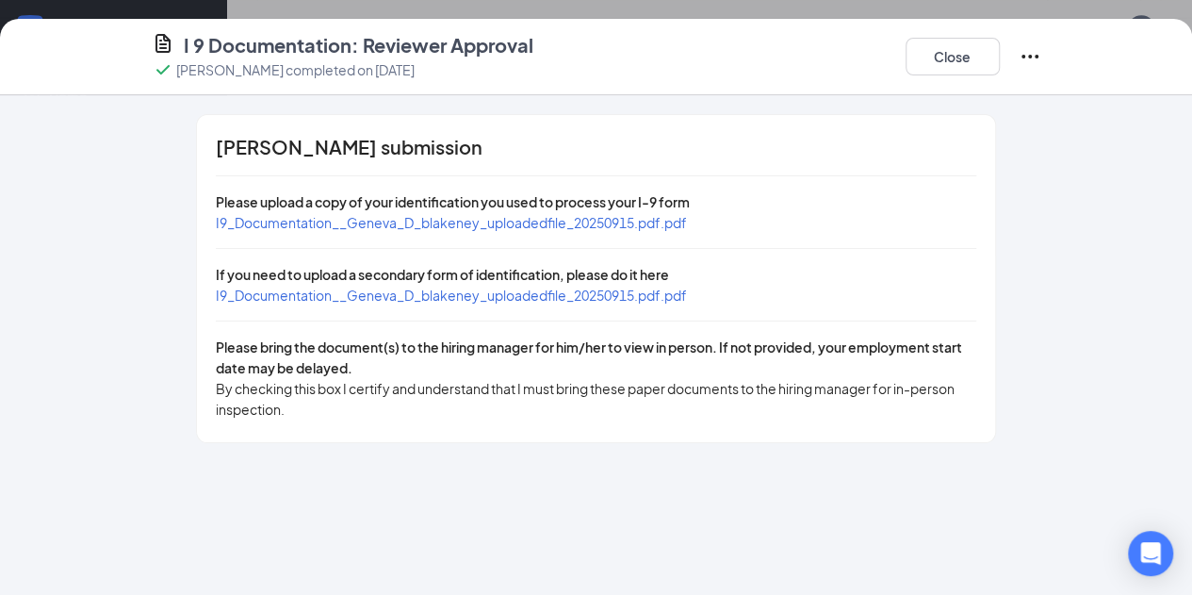
click at [462, 289] on span "I9_Documentation__Geneva_D_blakeney_uploadedfile_20250915.pdf.pdf" at bounding box center [451, 294] width 471 height 17
drag, startPoint x: 1066, startPoint y: 61, endPoint x: 1075, endPoint y: 46, distance: 17.8
click at [1000, 46] on button "Close" at bounding box center [953, 57] width 94 height 38
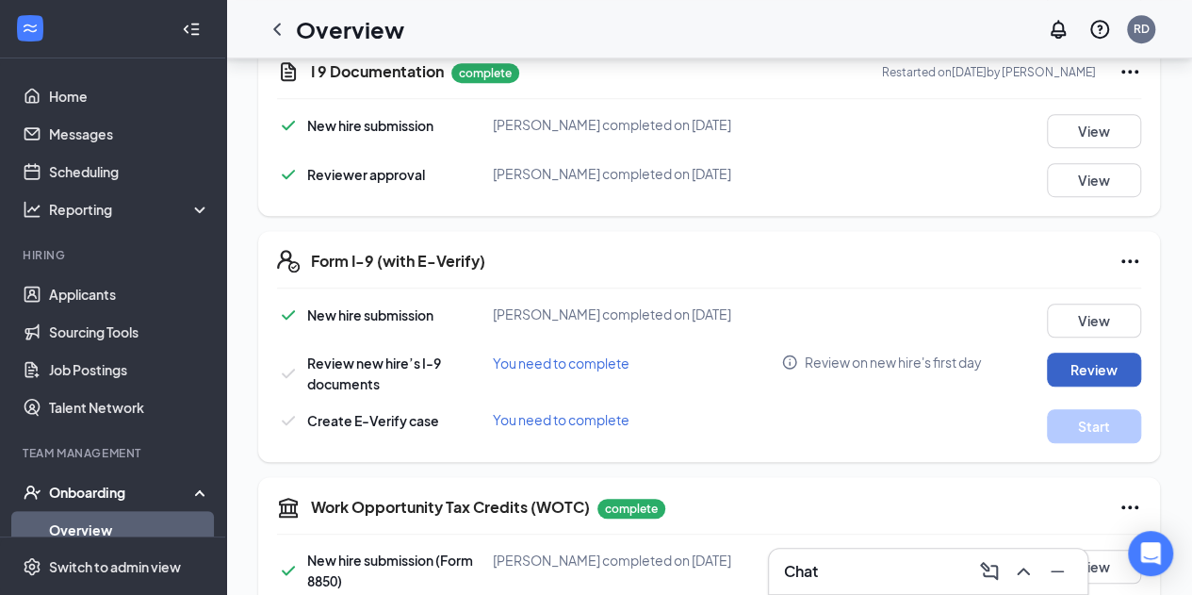
click at [1075, 378] on button "Review" at bounding box center [1094, 369] width 94 height 34
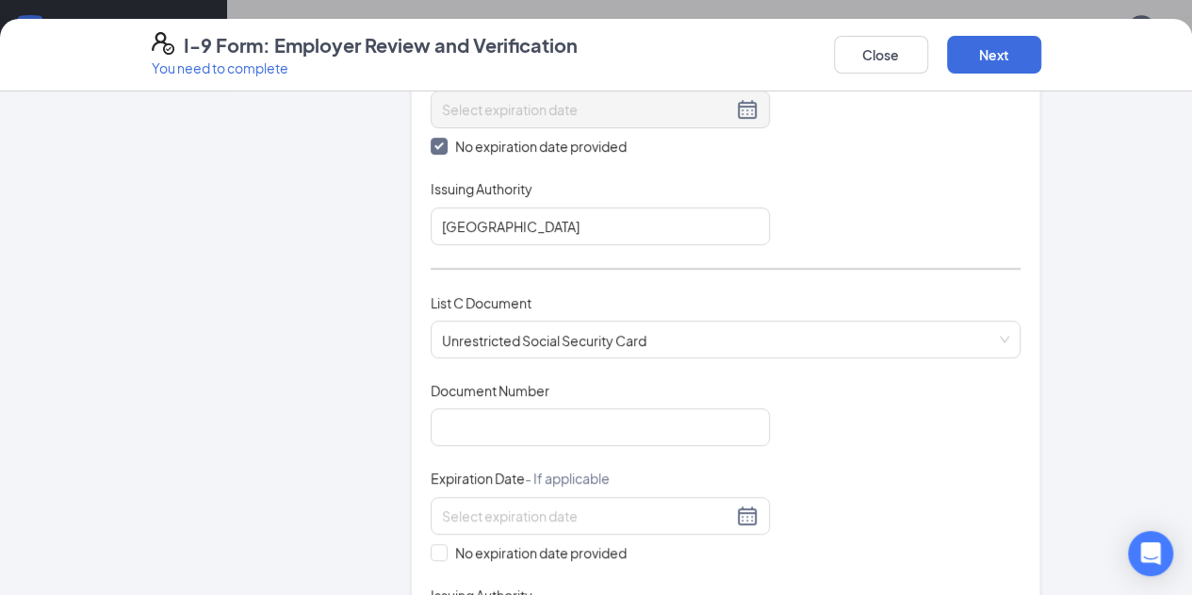
scroll to position [486, 0]
click at [435, 413] on input "Document Number" at bounding box center [600, 426] width 339 height 38
type input "682202813"
click at [839, 446] on div "Document Title Unrestricted Social Security Card Document Number 682202813 Expi…" at bounding box center [726, 514] width 591 height 269
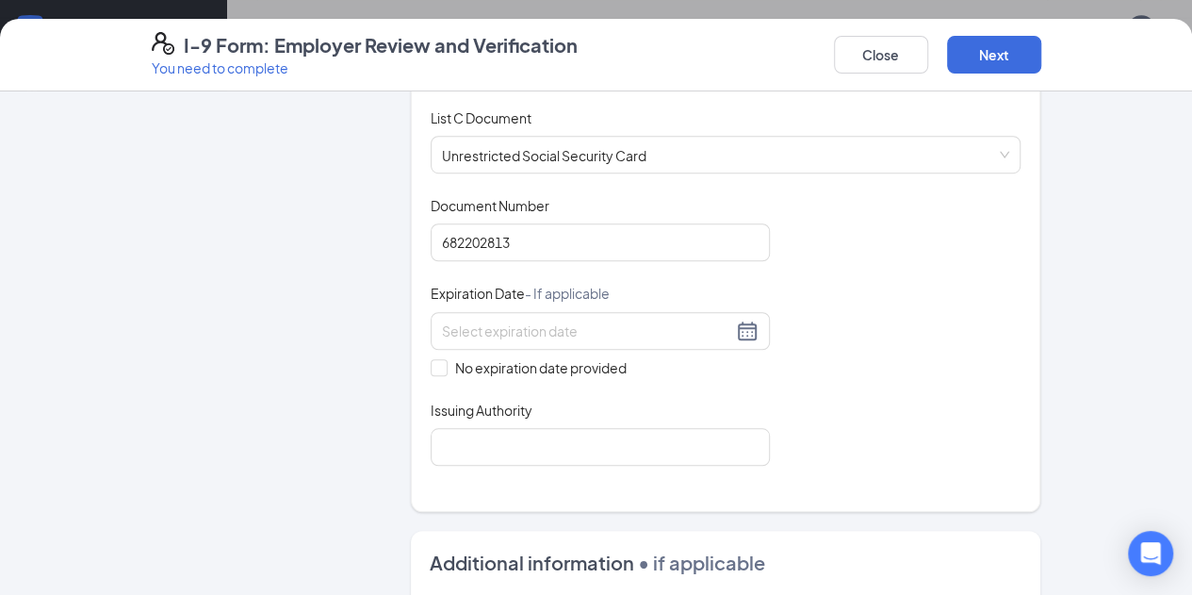
scroll to position [676, 0]
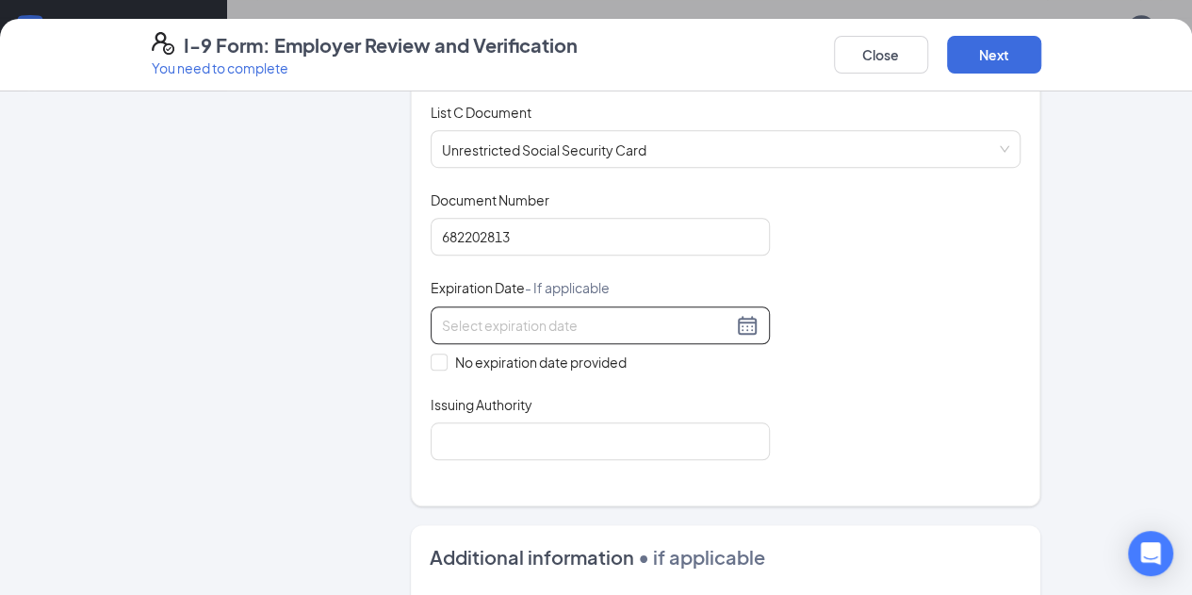
click at [698, 314] on div at bounding box center [600, 325] width 317 height 23
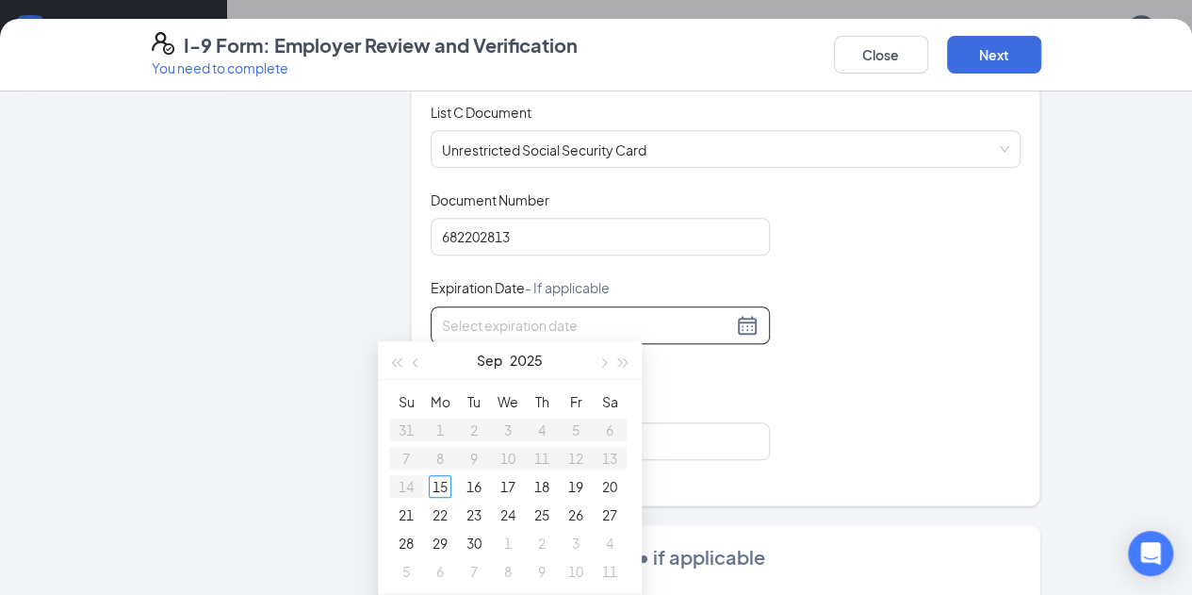
click at [671, 410] on div "Issuing Authority" at bounding box center [600, 408] width 339 height 27
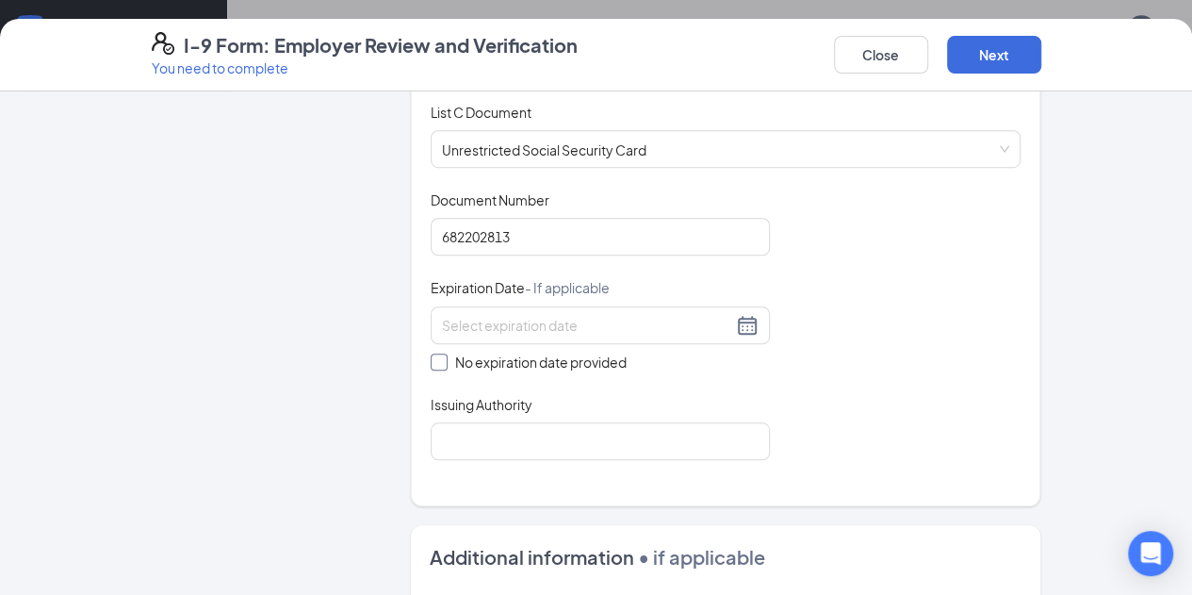
click at [431, 353] on input "No expiration date provided" at bounding box center [437, 359] width 13 height 13
checkbox input "true"
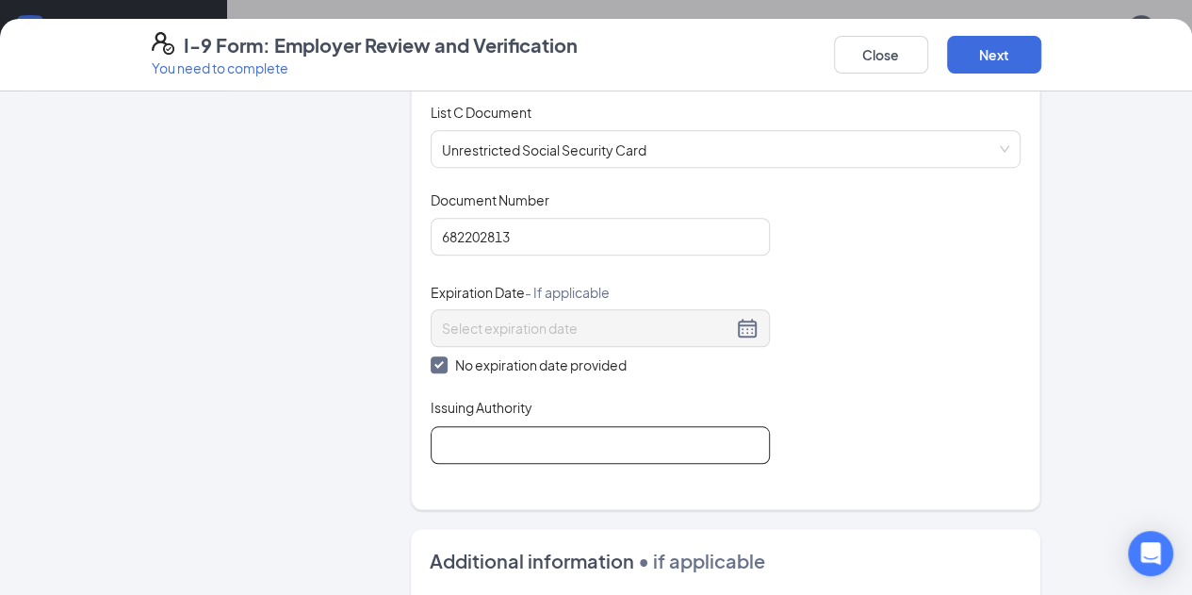
click at [458, 448] on input "Issuing Authority" at bounding box center [600, 445] width 339 height 38
type input "social security administration"
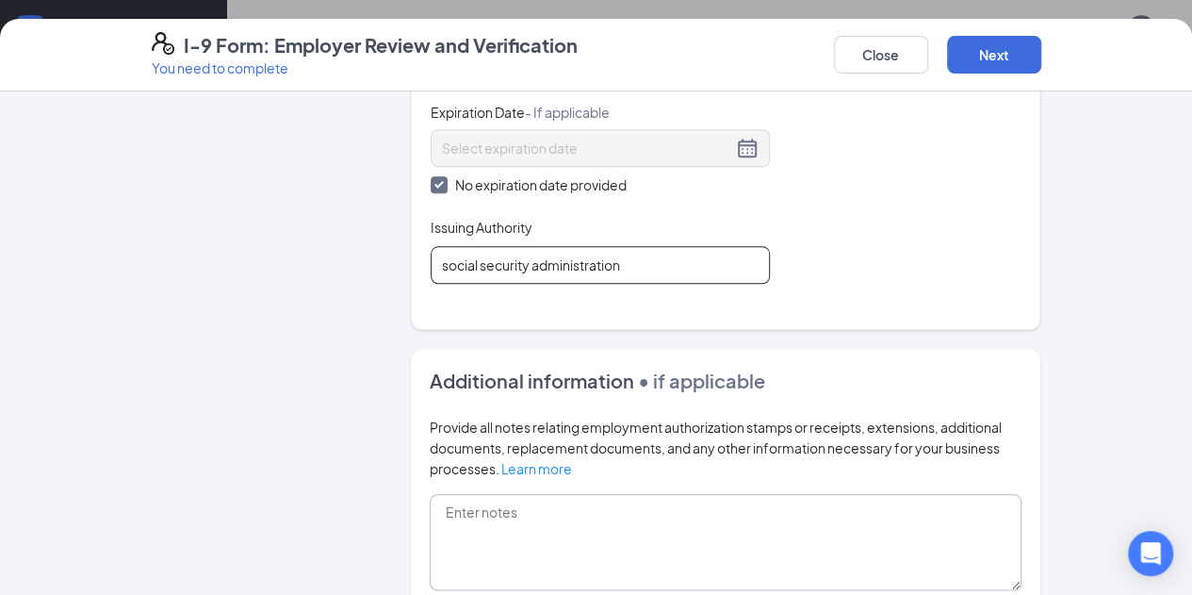
scroll to position [0, 0]
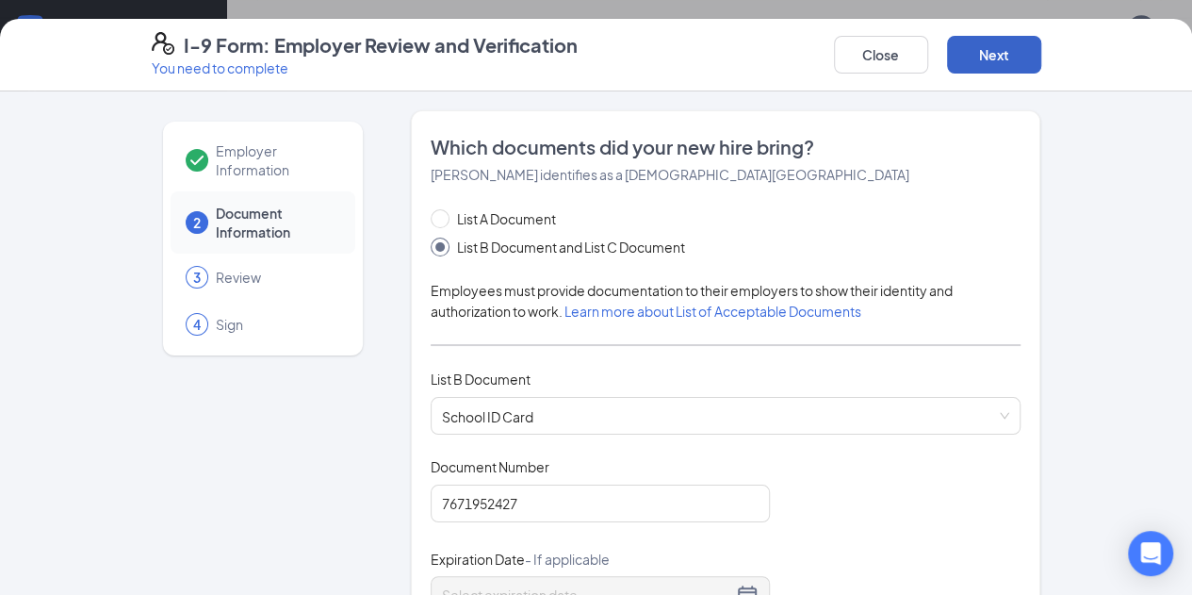
click at [1041, 63] on button "Next" at bounding box center [994, 55] width 94 height 38
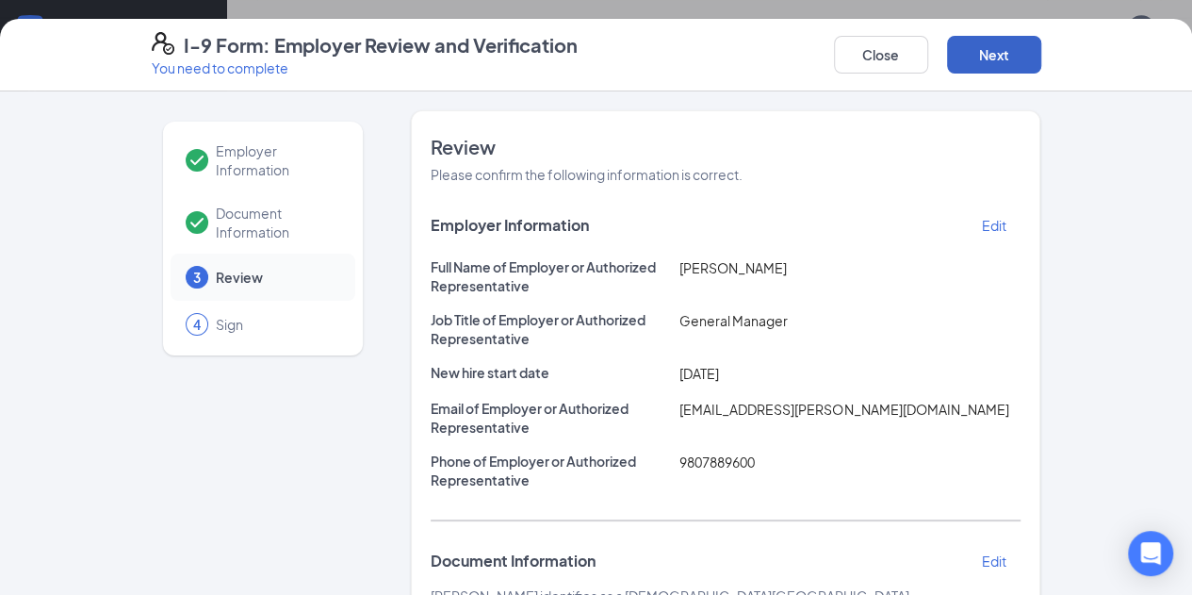
click at [1041, 63] on button "Next" at bounding box center [994, 55] width 94 height 38
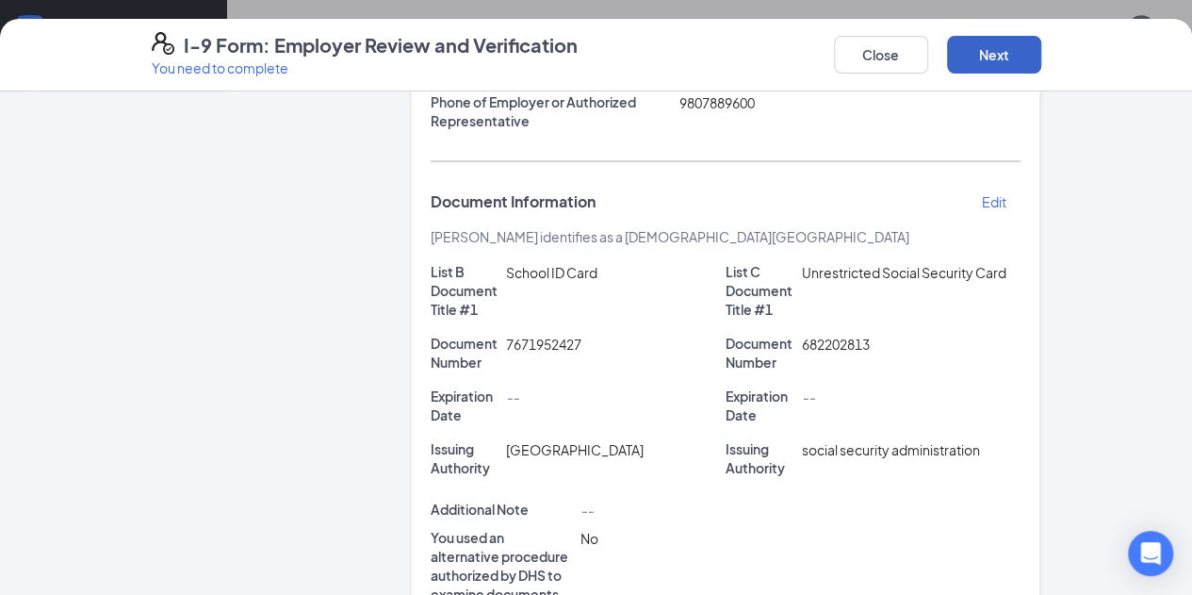
scroll to position [587, 0]
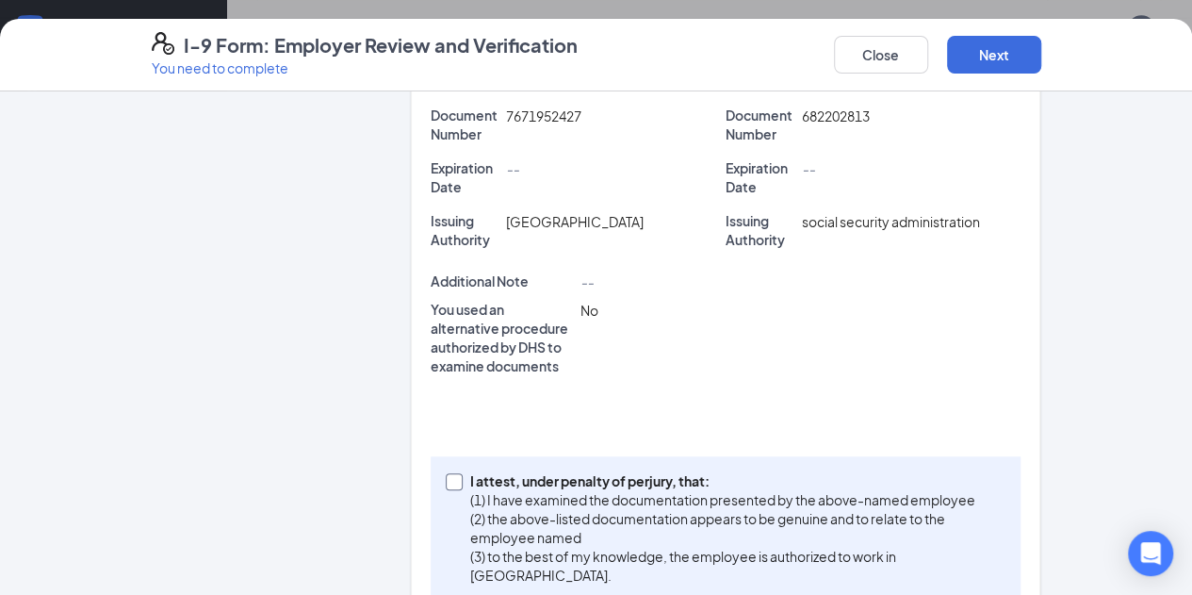
click at [463, 471] on span "I attest, under penalty of perjury, that: (1) I have examined the documentation…" at bounding box center [735, 541] width 544 height 141
click at [446, 473] on input "I attest, under penalty of perjury, that: (1) I have examined the documentation…" at bounding box center [452, 479] width 13 height 13
checkbox input "true"
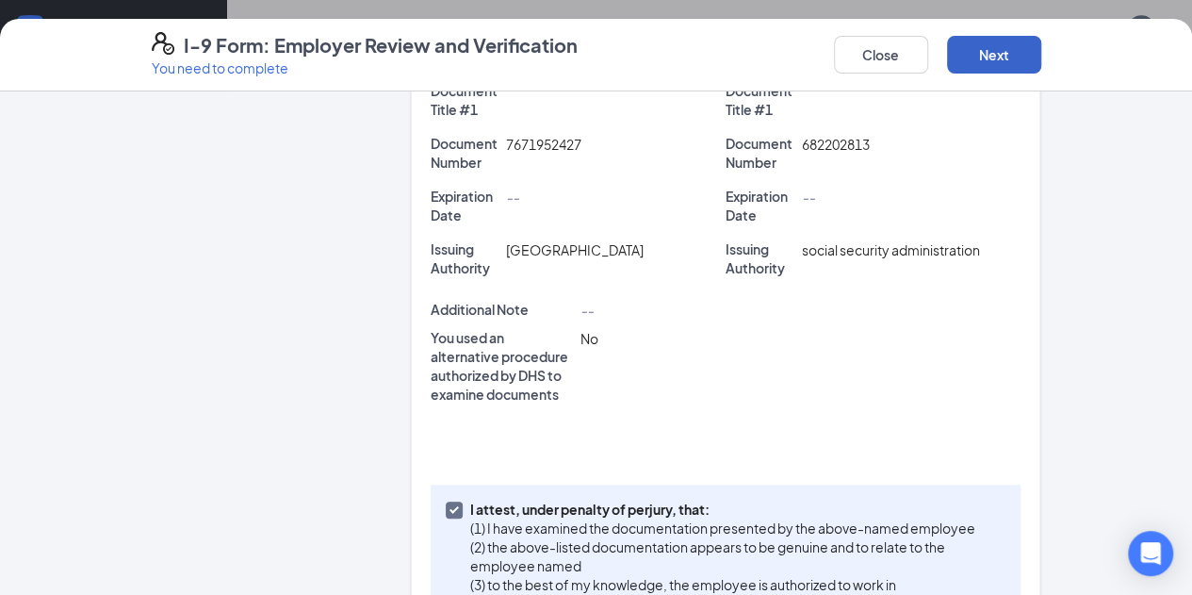
click at [1041, 59] on button "Next" at bounding box center [994, 55] width 94 height 38
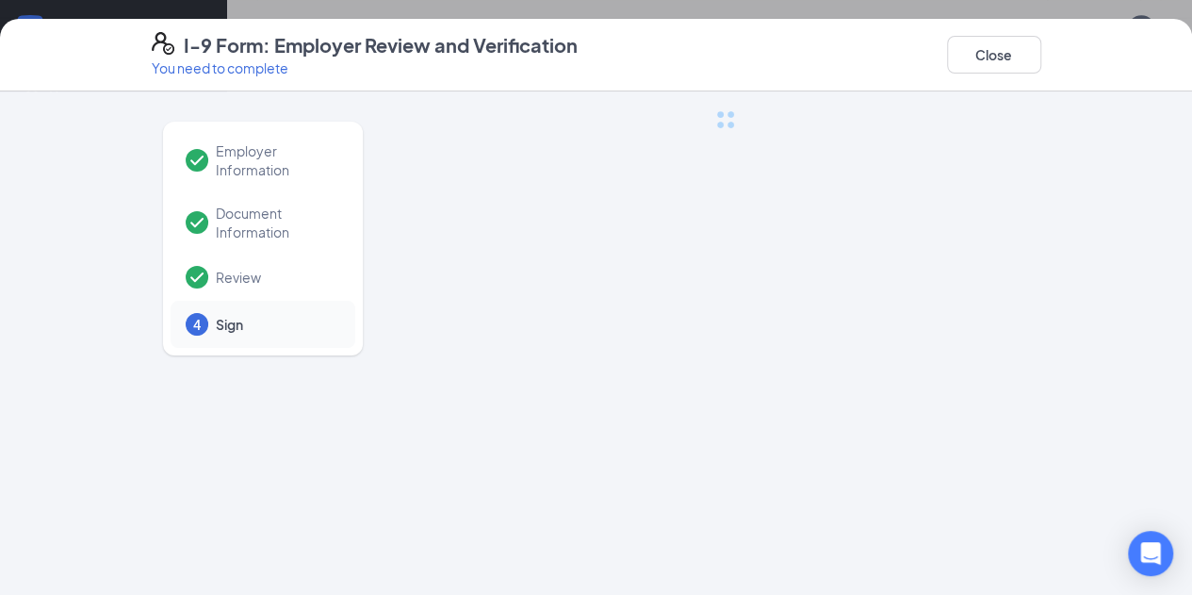
scroll to position [0, 0]
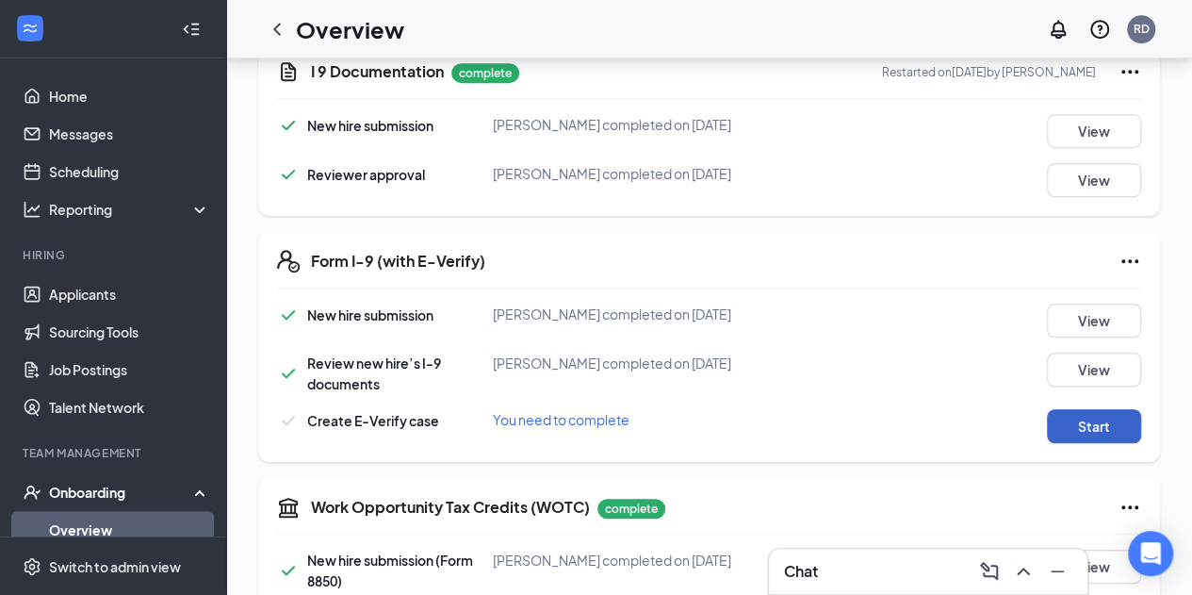
click at [1061, 440] on button "Start" at bounding box center [1094, 426] width 94 height 34
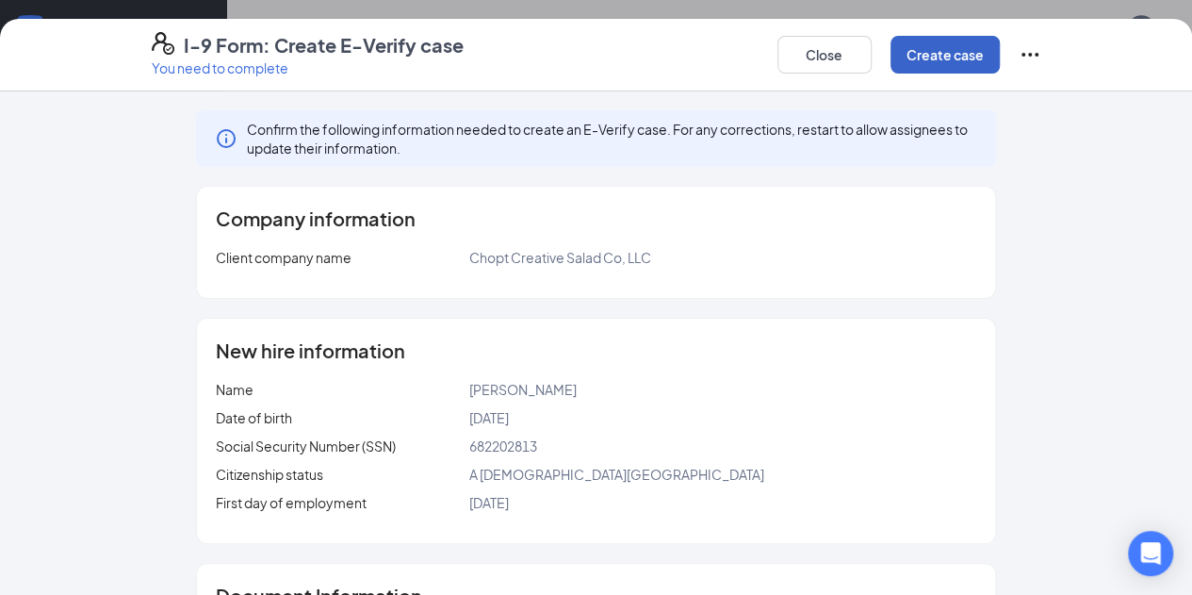
click at [1000, 49] on button "Create case" at bounding box center [944, 55] width 109 height 38
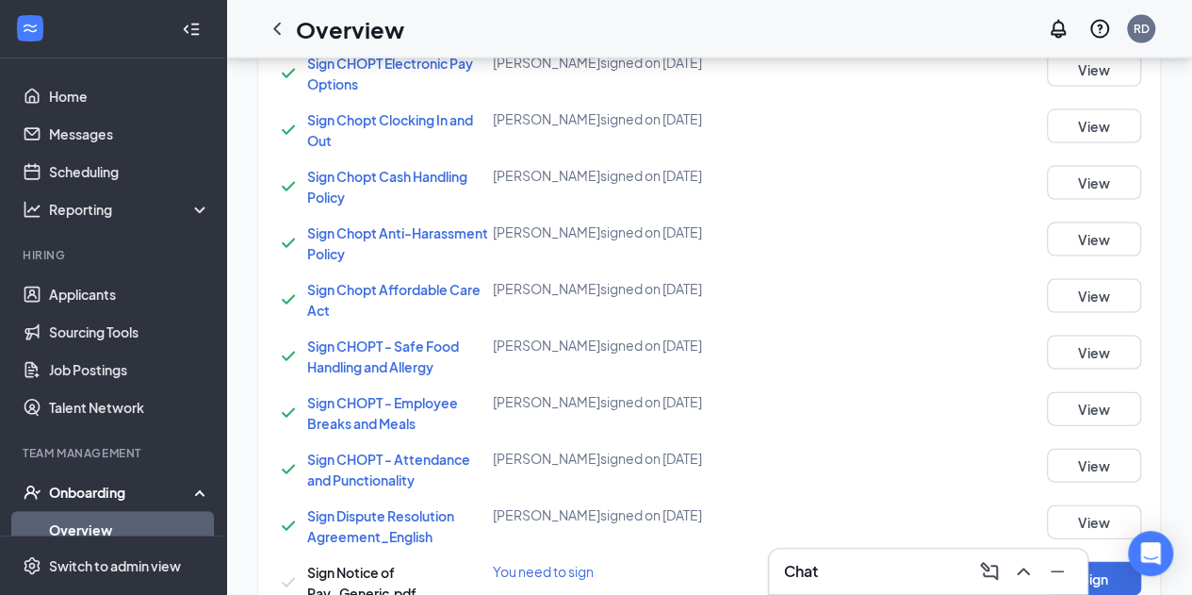
scroll to position [1949, 0]
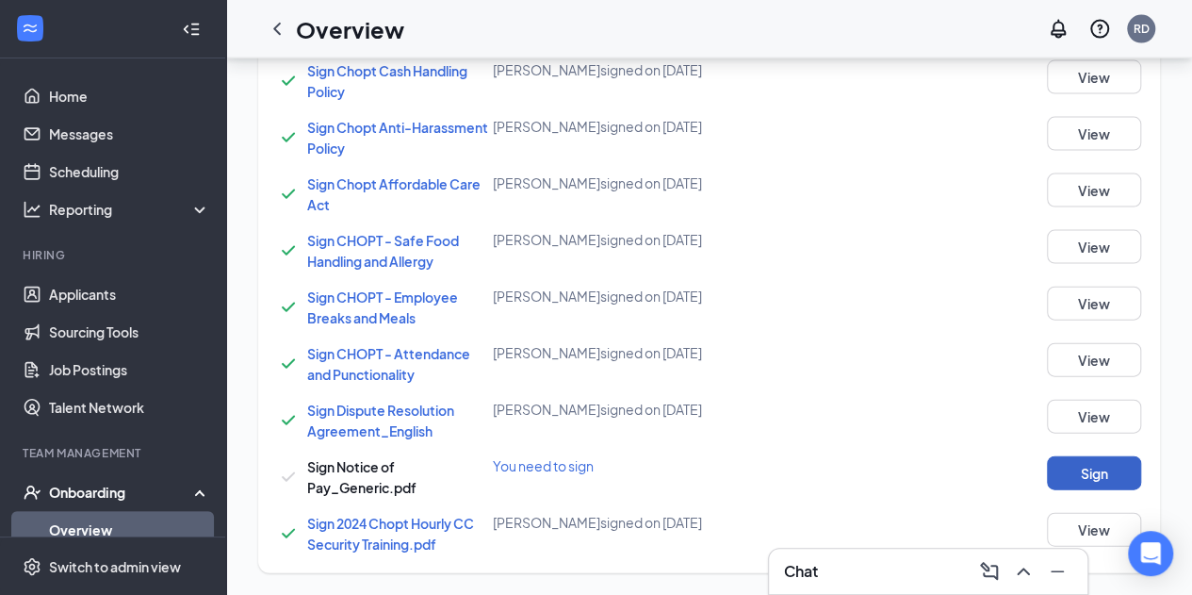
click at [1068, 461] on button "Sign" at bounding box center [1094, 473] width 94 height 34
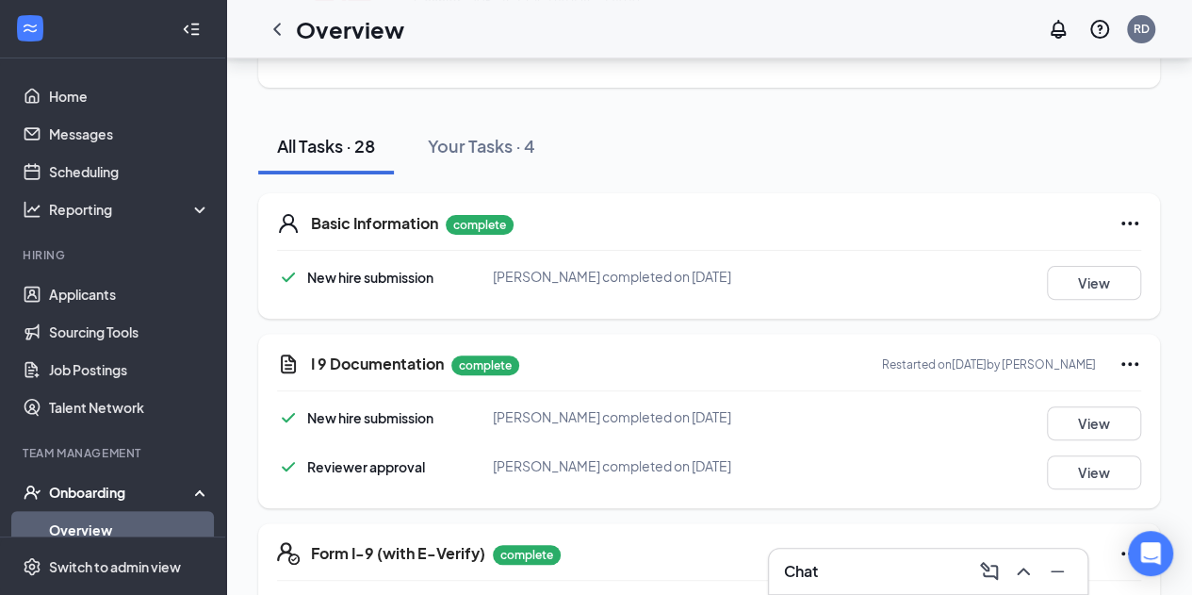
scroll to position [0, 0]
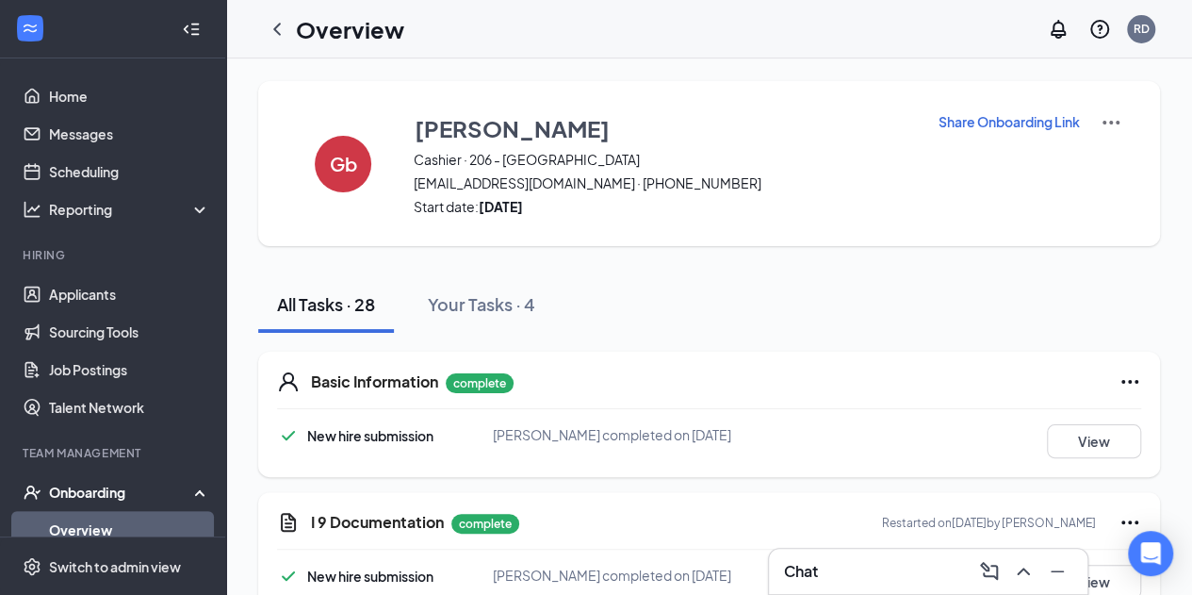
click at [73, 523] on link "Overview" at bounding box center [129, 530] width 161 height 38
